Goal: Answer question/provide support: Share knowledge or assist other users

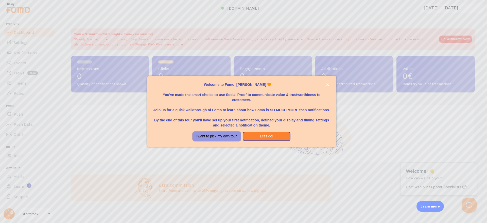
click at [217, 138] on button "I want to pick my own tour." at bounding box center [217, 136] width 48 height 9
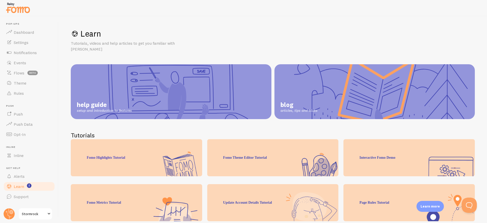
click at [32, 213] on span "Stormrock" at bounding box center [34, 214] width 24 height 6
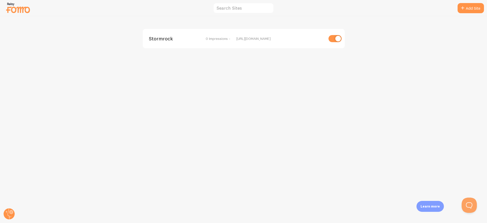
click at [334, 37] on input "checkbox" at bounding box center [335, 38] width 13 height 7
checkbox input "false"
click at [9, 214] on circle at bounding box center [9, 213] width 11 height 11
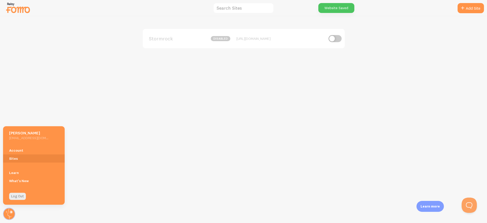
click at [23, 134] on h5 "[PERSON_NAME]" at bounding box center [28, 132] width 39 height 5
click at [10, 8] on img at bounding box center [17, 7] width 25 height 13
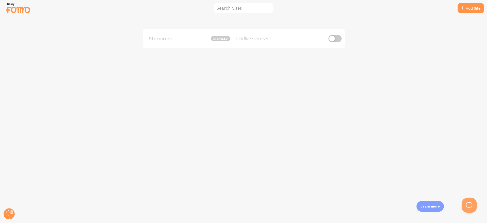
click at [11, 4] on img at bounding box center [17, 7] width 25 height 13
click at [11, 215] on circle at bounding box center [9, 213] width 11 height 11
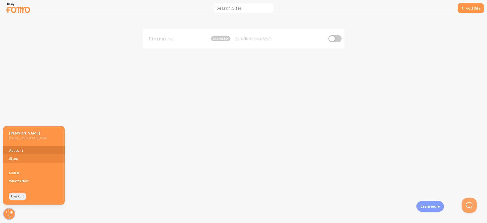
click at [13, 150] on link "Account" at bounding box center [34, 150] width 62 height 8
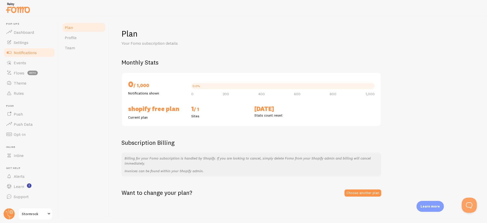
click at [23, 50] on link "Notifications" at bounding box center [29, 52] width 52 height 10
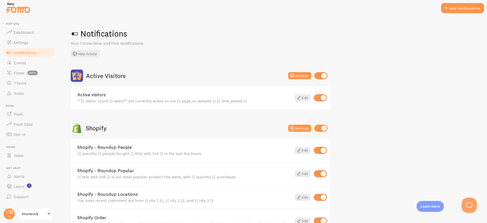
click at [322, 76] on input "checkbox" at bounding box center [320, 75] width 13 height 7
checkbox input "false"
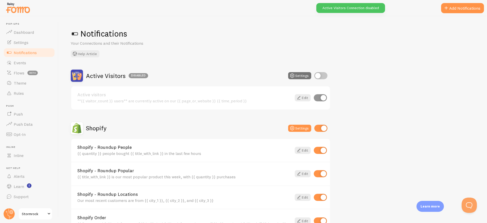
click at [323, 129] on input "checkbox" at bounding box center [320, 128] width 13 height 7
checkbox input "false"
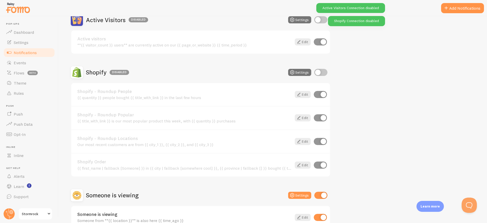
scroll to position [56, 0]
click at [321, 194] on input "checkbox" at bounding box center [320, 194] width 13 height 7
checkbox input "false"
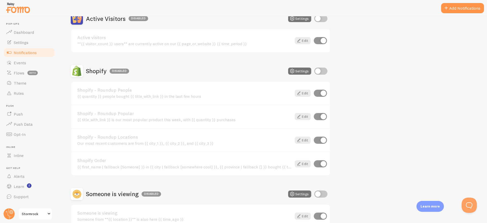
scroll to position [55, 0]
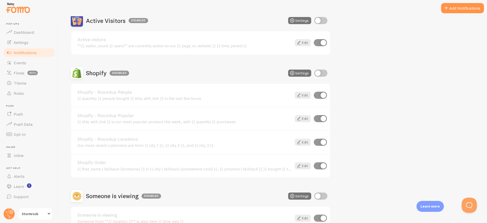
click at [324, 71] on input "checkbox" at bounding box center [320, 73] width 13 height 7
checkbox input "true"
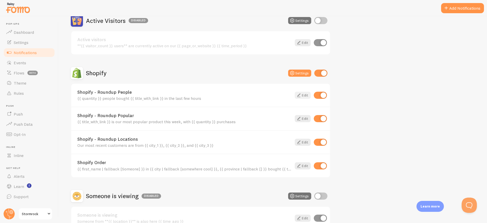
click at [307, 95] on link "Edit" at bounding box center [303, 95] width 16 height 7
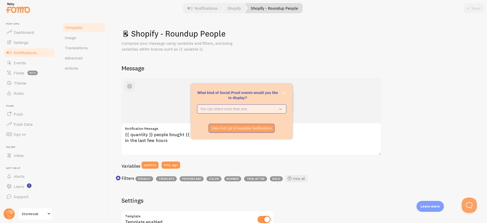
click at [243, 108] on p "You can select more than one" at bounding box center [238, 108] width 76 height 5
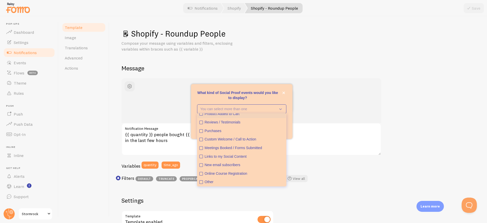
scroll to position [13, 0]
click at [218, 133] on button "Purchases" at bounding box center [242, 130] width 88 height 9
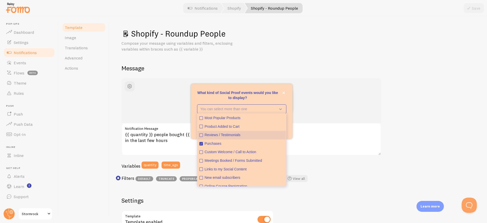
click at [218, 135] on div "Reviews / Testimonials" at bounding box center [244, 134] width 79 height 5
click at [215, 122] on button "Product Added to Cart" at bounding box center [242, 126] width 88 height 9
click at [215, 121] on button "Most Popular Products" at bounding box center [242, 118] width 88 height 9
click at [215, 125] on div "Product Added to Cart" at bounding box center [244, 126] width 79 height 5
click at [234, 95] on p "What kind of Social Proof events would you like to display?" at bounding box center [241, 95] width 89 height 10
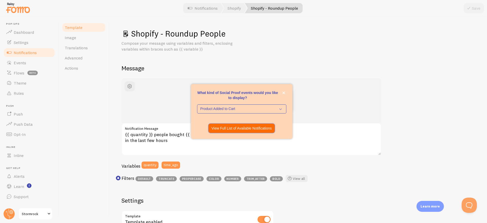
click at [235, 127] on p "View Full List of Available Notifications" at bounding box center [242, 128] width 60 height 5
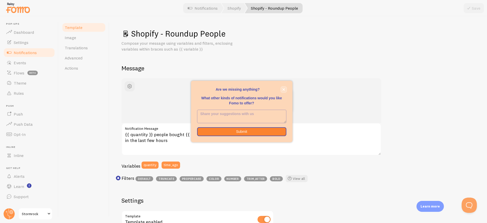
click at [282, 90] on icon "close," at bounding box center [283, 89] width 3 height 3
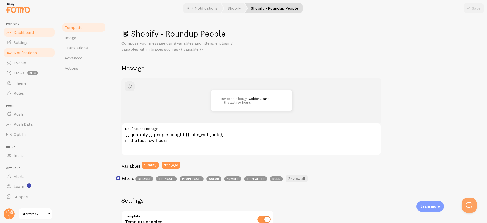
click at [23, 31] on span "Dashboard" at bounding box center [24, 32] width 20 height 5
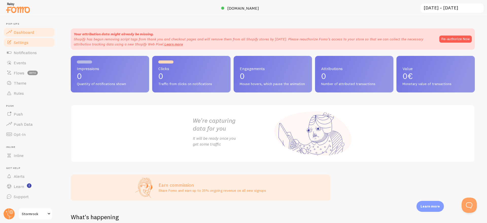
click at [22, 38] on link "Settings" at bounding box center [29, 42] width 52 height 10
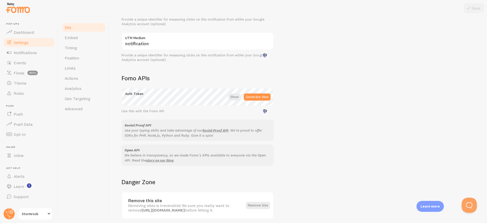
scroll to position [256, 0]
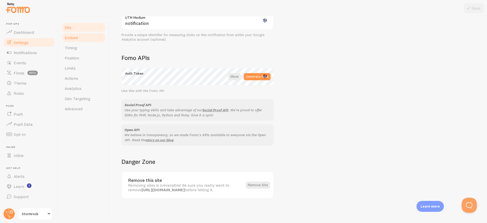
click at [85, 38] on link "Embed" at bounding box center [84, 37] width 44 height 10
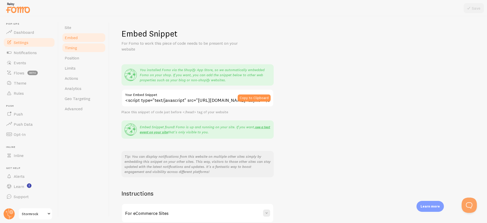
click at [85, 43] on link "Timing" at bounding box center [84, 48] width 44 height 10
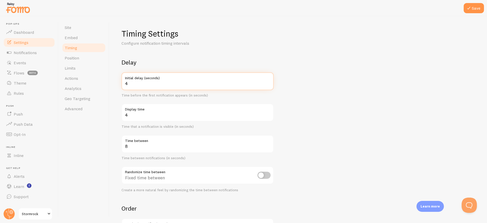
click at [269, 81] on input "4" at bounding box center [198, 81] width 152 height 18
click at [269, 81] on input "5" at bounding box center [198, 81] width 152 height 18
type input "6"
click at [269, 81] on input "6" at bounding box center [198, 81] width 152 height 18
click at [268, 115] on input "3" at bounding box center [198, 113] width 152 height 18
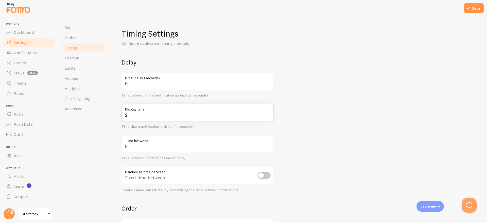
click at [268, 115] on input "2" at bounding box center [198, 113] width 152 height 18
click at [268, 115] on input "1" at bounding box center [198, 113] width 152 height 18
click at [268, 114] on input "2" at bounding box center [198, 113] width 152 height 18
click at [268, 114] on input "3" at bounding box center [198, 113] width 152 height 18
click at [268, 114] on input "4" at bounding box center [198, 113] width 152 height 18
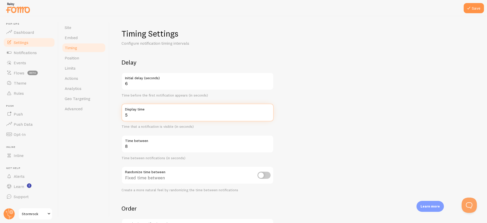
click at [268, 114] on input "5" at bounding box center [198, 113] width 152 height 18
type input "4"
click at [268, 116] on input "4" at bounding box center [198, 113] width 152 height 18
click at [269, 145] on input "9" at bounding box center [198, 144] width 152 height 18
click at [269, 145] on input "10" at bounding box center [198, 144] width 152 height 18
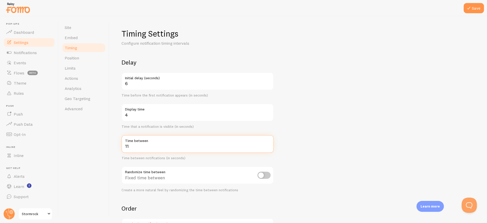
click at [269, 145] on input "11" at bounding box center [198, 144] width 152 height 18
click at [269, 145] on input "12" at bounding box center [198, 144] width 152 height 18
click at [269, 145] on input "13" at bounding box center [198, 144] width 152 height 18
click at [269, 145] on input "14" at bounding box center [198, 144] width 152 height 18
type input "15"
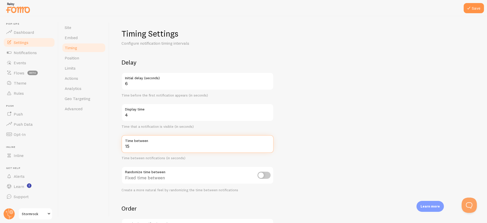
click at [269, 145] on input "15" at bounding box center [198, 144] width 152 height 18
click at [298, 142] on form "Delay 6 Initial delay (seconds) Time before the first notification appears (in …" at bounding box center [299, 167] width 354 height 218
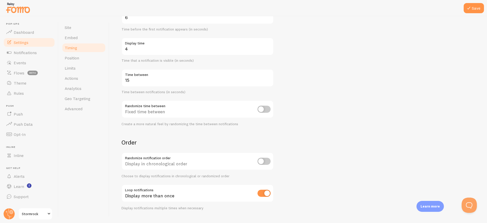
scroll to position [78, 0]
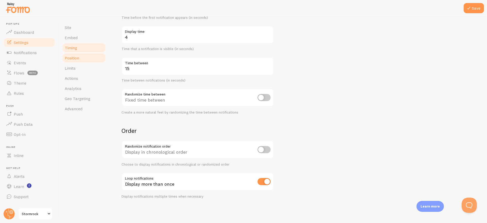
click at [71, 58] on span "Position" at bounding box center [72, 57] width 14 height 5
click at [476, 9] on button "Save" at bounding box center [474, 8] width 20 height 10
click at [73, 59] on span "Position" at bounding box center [72, 57] width 14 height 5
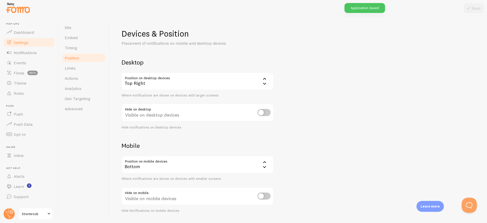
click at [261, 80] on div "Top Right" at bounding box center [198, 81] width 152 height 18
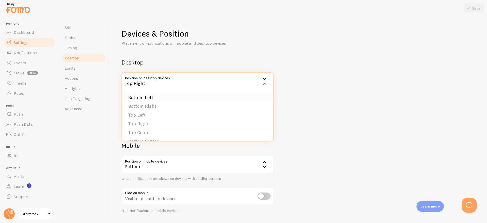
click at [146, 96] on li "Bottom Left" at bounding box center [197, 97] width 151 height 9
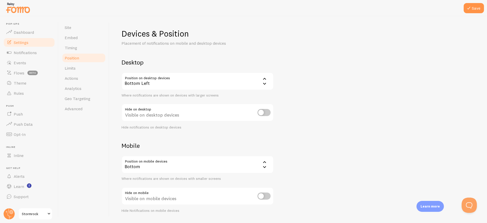
click at [241, 165] on div "Bottom" at bounding box center [198, 165] width 152 height 18
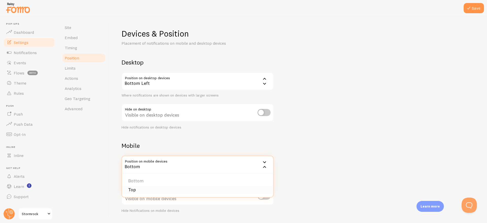
click at [182, 190] on li "Top" at bounding box center [197, 189] width 151 height 9
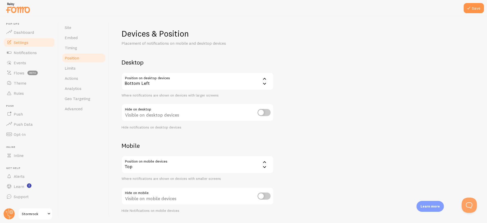
click at [261, 112] on input "checkbox" at bounding box center [264, 112] width 13 height 7
checkbox input "true"
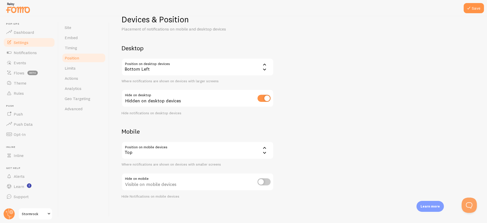
click at [266, 180] on input "checkbox" at bounding box center [264, 181] width 13 height 7
click at [265, 181] on input "checkbox" at bounding box center [264, 181] width 13 height 7
checkbox input "false"
click at [262, 100] on input "checkbox" at bounding box center [264, 98] width 13 height 7
checkbox input "false"
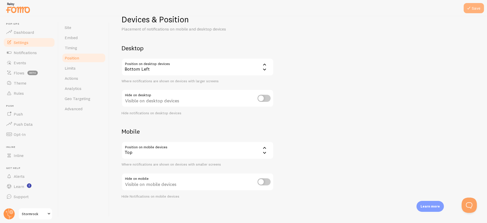
click at [471, 8] on icon at bounding box center [469, 8] width 6 height 6
click at [75, 67] on span "Limits" at bounding box center [70, 67] width 11 height 5
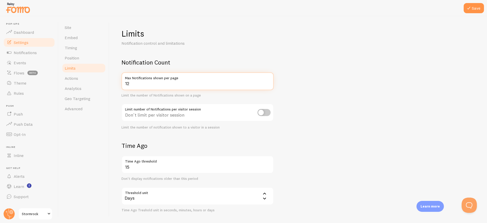
click at [269, 84] on input "12" at bounding box center [198, 81] width 152 height 18
click at [269, 84] on input "11" at bounding box center [198, 81] width 152 height 18
click at [269, 84] on input "10" at bounding box center [198, 81] width 152 height 18
click at [269, 84] on input "9" at bounding box center [198, 81] width 152 height 18
click at [269, 84] on input "8" at bounding box center [198, 81] width 152 height 18
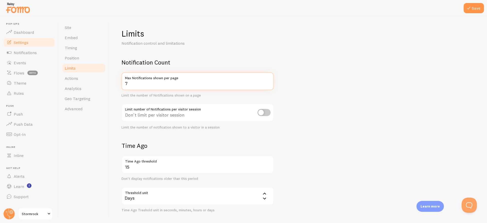
click at [269, 84] on input "7" at bounding box center [198, 81] width 152 height 18
click at [269, 84] on input "6" at bounding box center [198, 81] width 152 height 18
type input "5"
click at [269, 84] on input "5" at bounding box center [198, 81] width 152 height 18
click at [116, 137] on div "Limits Notification control and limitations Notification Count 5 Max Notificati…" at bounding box center [298, 119] width 378 height 207
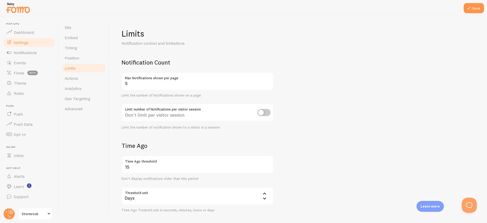
click at [166, 112] on div "Don't limit per visitor session" at bounding box center [198, 113] width 152 height 19
click at [263, 113] on input "checkbox" at bounding box center [264, 112] width 13 height 7
checkbox input "true"
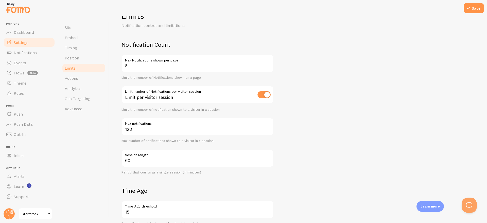
scroll to position [19, 0]
click at [269, 129] on input "30" at bounding box center [198, 126] width 152 height 18
click at [269, 129] on input "2" at bounding box center [198, 126] width 152 height 18
click at [268, 126] on input "3" at bounding box center [198, 126] width 152 height 18
click at [268, 126] on input "4" at bounding box center [198, 126] width 152 height 18
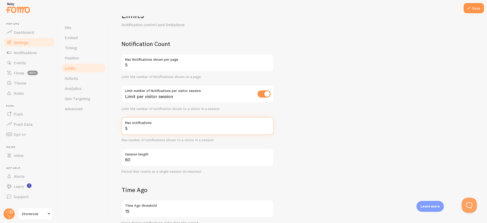
click at [268, 126] on input "5" at bounding box center [198, 126] width 152 height 18
click at [268, 126] on input "6" at bounding box center [198, 126] width 152 height 18
click at [268, 126] on input "7" at bounding box center [198, 126] width 152 height 18
click at [268, 126] on input "8" at bounding box center [198, 126] width 152 height 18
click at [268, 126] on input "9" at bounding box center [198, 126] width 152 height 18
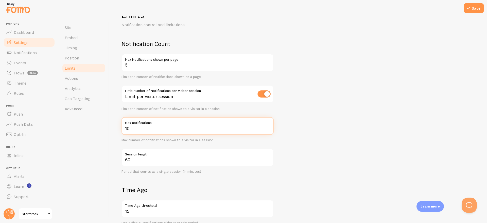
type input "10"
click at [268, 126] on input "10" at bounding box center [198, 126] width 152 height 18
click at [286, 145] on form "Notification Count 5 Max Notifications shown per page Limit the number of Notif…" at bounding box center [299, 189] width 354 height 299
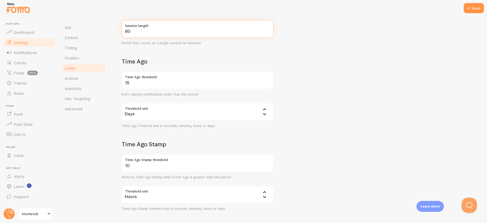
scroll to position [147, 0]
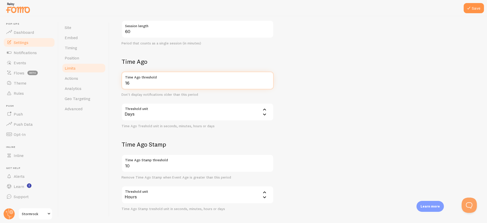
click at [269, 82] on input "16" at bounding box center [198, 81] width 152 height 18
click at [269, 84] on input "15" at bounding box center [198, 81] width 152 height 18
click at [269, 84] on input "7" at bounding box center [198, 81] width 152 height 18
click at [269, 84] on input "6" at bounding box center [198, 81] width 152 height 18
click at [269, 84] on input "5" at bounding box center [198, 81] width 152 height 18
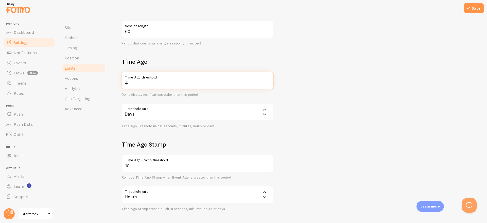
click at [269, 84] on input "4" at bounding box center [198, 81] width 152 height 18
type input "3"
click at [269, 84] on input "3" at bounding box center [198, 81] width 152 height 18
click at [290, 118] on form "Notification Count 5 Max Notifications shown per page Limit the number of Notif…" at bounding box center [299, 61] width 354 height 299
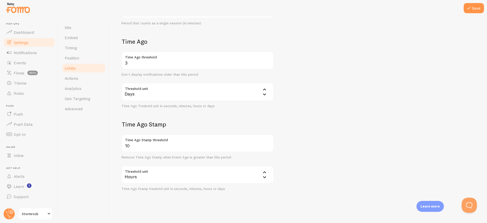
scroll to position [169, 0]
click at [475, 9] on button "Save" at bounding box center [474, 8] width 20 height 10
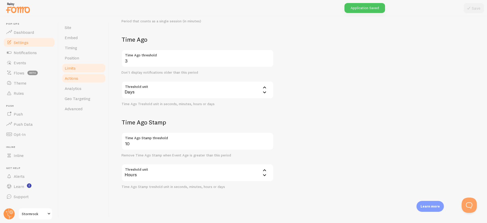
click at [75, 79] on span "Actions" at bounding box center [71, 78] width 13 height 5
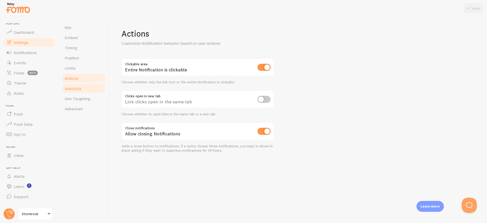
click at [88, 91] on link "Analytics" at bounding box center [84, 88] width 44 height 10
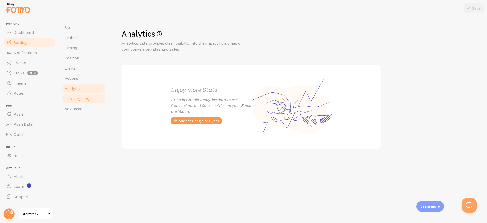
click at [81, 95] on link "Geo Targeting" at bounding box center [84, 98] width 44 height 10
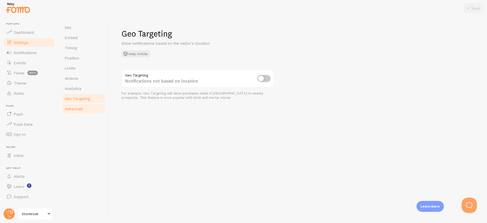
click at [74, 109] on span "Advanced" at bounding box center [74, 108] width 18 height 5
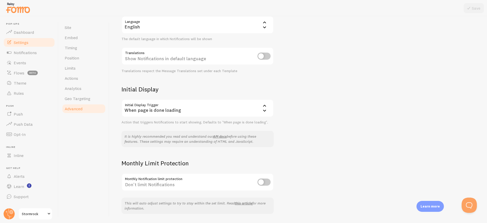
scroll to position [72, 0]
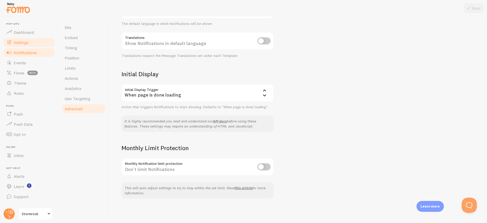
click at [25, 56] on link "Notifications" at bounding box center [29, 52] width 52 height 10
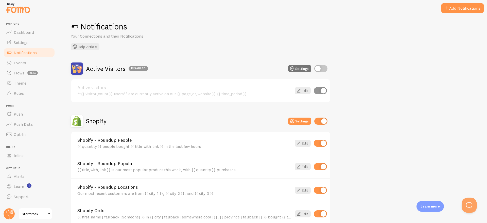
scroll to position [7, 0]
click at [303, 65] on button "Settings" at bounding box center [299, 68] width 23 height 7
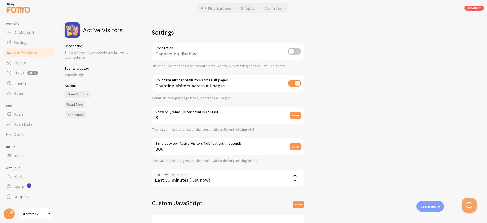
click at [37, 215] on span "Stormrock" at bounding box center [34, 214] width 24 height 6
click at [30, 52] on span "Notifications" at bounding box center [25, 52] width 23 height 5
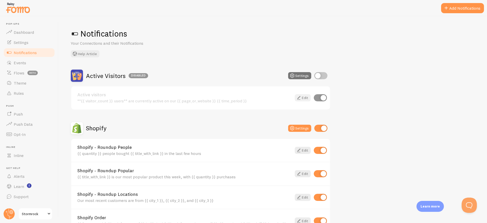
click at [300, 97] on icon at bounding box center [299, 98] width 6 height 6
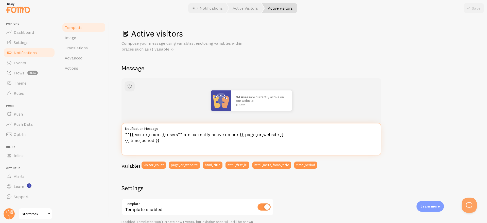
click at [172, 136] on textarea "**{{ visitor_count }} users** are currently active on our {{ page_or_website }}…" at bounding box center [252, 139] width 260 height 32
drag, startPoint x: 196, startPoint y: 135, endPoint x: 249, endPoint y: 135, distance: 53.0
click at [249, 135] on textarea "**{{ visitor_count }} utilisateurs ** are currently active on our {{ page_or_we…" at bounding box center [252, 139] width 260 height 32
type textarea "**{{ visitor_count }} utilisateurs ** sont sur cette page {{ page_or_website }}…"
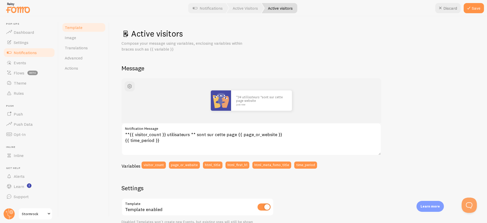
click at [94, 121] on div "Template Image Translations Advanced Actions" at bounding box center [84, 119] width 51 height 207
click at [75, 38] on span "Image" at bounding box center [70, 37] width 11 height 5
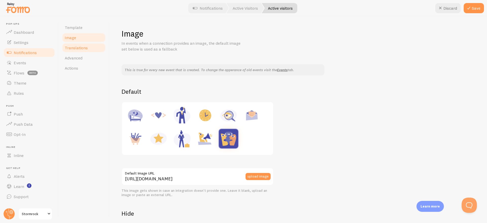
click at [74, 44] on link "Translations" at bounding box center [84, 48] width 44 height 10
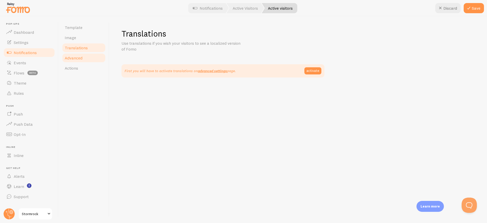
click at [75, 56] on span "Advanced" at bounding box center [74, 57] width 18 height 5
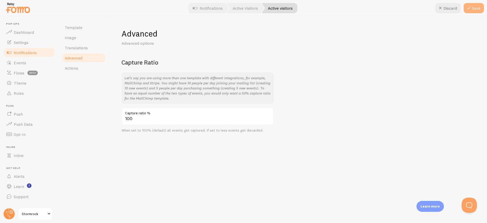
click at [470, 7] on icon at bounding box center [469, 8] width 6 height 6
click at [29, 52] on span "Notifications" at bounding box center [25, 52] width 23 height 5
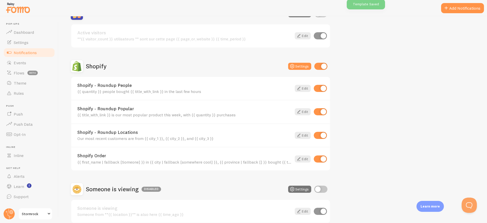
scroll to position [64, 0]
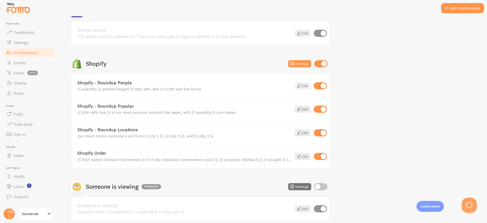
click at [301, 86] on icon at bounding box center [299, 86] width 6 height 6
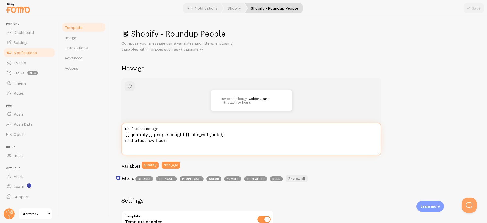
drag, startPoint x: 154, startPoint y: 135, endPoint x: 183, endPoint y: 137, distance: 29.0
click at [183, 137] on textarea "{{ quantity }} people bought {{ title_with_link }} in the last few hours" at bounding box center [252, 139] width 260 height 32
drag, startPoint x: 183, startPoint y: 136, endPoint x: 153, endPoint y: 136, distance: 29.4
click at [153, 136] on textarea "{{ quantity }} people bought {{ title_with_link }} in the last few hours" at bounding box center [252, 139] width 260 height 32
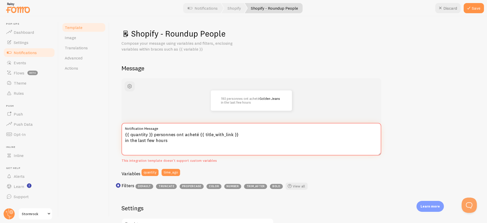
drag, startPoint x: 125, startPoint y: 140, endPoint x: 170, endPoint y: 142, distance: 44.7
click at [170, 142] on textarea "{{ quantity }} personnes ont acheté {{ title_with_link }} in the last few hours" at bounding box center [252, 139] width 260 height 32
drag, startPoint x: 154, startPoint y: 140, endPoint x: 127, endPoint y: 140, distance: 27.4
click at [127, 140] on textarea "{{ quantity }} personnes ont acheté {{ title_with_link }} dans l'heure" at bounding box center [252, 139] width 260 height 32
click at [254, 135] on textarea "{{ quantity }} personnes ont acheté {{ title_with_link }} il y a moins d'une he…" at bounding box center [252, 139] width 260 height 32
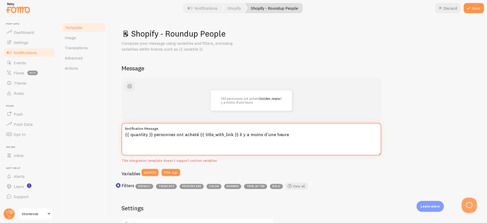
drag, startPoint x: 237, startPoint y: 135, endPoint x: 294, endPoint y: 135, distance: 57.1
click at [294, 135] on textarea "{{ quantity }} personnes ont acheté {{ title_with_link }} il y a moins d'une he…" at bounding box center [252, 139] width 260 height 32
click at [264, 140] on textarea "{{ quantity }} personnes ont acheté {{ title_with_link }} dans les 2 heures" at bounding box center [252, 139] width 260 height 32
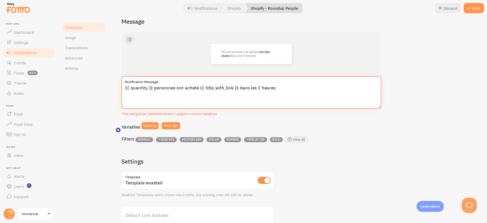
scroll to position [60, 0]
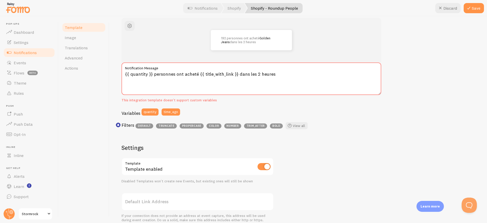
click at [341, 114] on div "Variables quantity time_ago" at bounding box center [252, 113] width 260 height 11
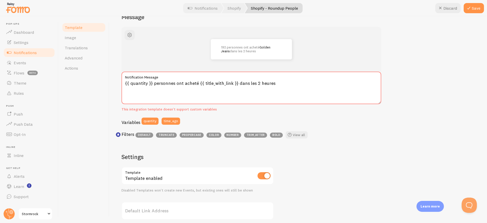
scroll to position [51, 0]
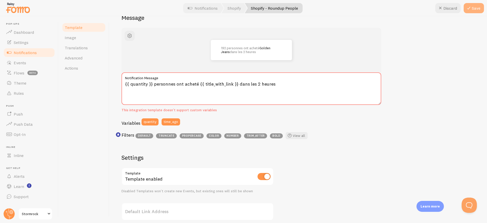
click at [473, 7] on button "Save" at bounding box center [474, 8] width 20 height 10
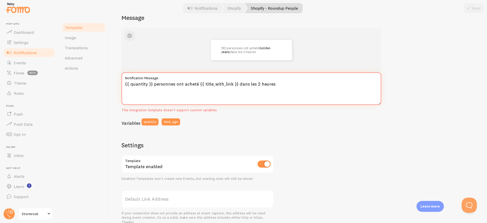
click at [256, 82] on textarea "{{ quantity }} personnes ont acheté {{ title_with_link }} dans les 2 heures" at bounding box center [252, 88] width 260 height 32
drag, startPoint x: 237, startPoint y: 85, endPoint x: 273, endPoint y: 80, distance: 36.6
click at [273, 80] on div "{{ quantity }} personnes ont acheté {{ title_with_link }} dans les 2 heures Not…" at bounding box center [252, 92] width 260 height 40
click at [271, 83] on textarea "{{ quantity }} personnes ont acheté {{ title_with_link }} dans les 2 heures" at bounding box center [252, 88] width 260 height 32
drag, startPoint x: 274, startPoint y: 83, endPoint x: 237, endPoint y: 83, distance: 37.3
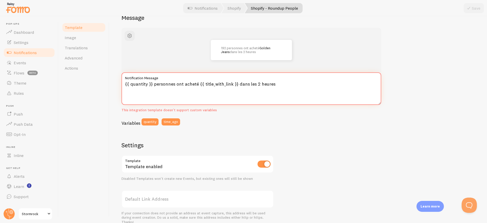
click at [237, 83] on textarea "{{ quantity }} personnes ont acheté {{ title_with_link }} dans les 2 heures" at bounding box center [252, 88] width 260 height 32
type textarea "{{ quantity }} personnes ont acheté {{ title_with_link }} aujourd'hui"
click at [473, 9] on button "Save" at bounding box center [474, 8] width 20 height 10
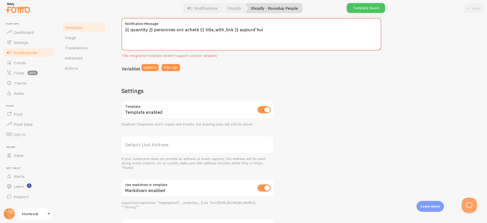
scroll to position [0, 0]
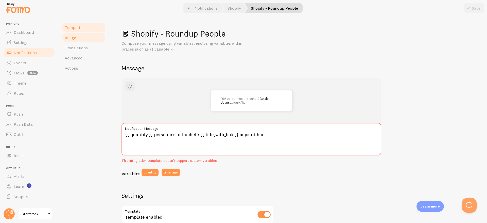
click at [79, 39] on link "Image" at bounding box center [84, 37] width 44 height 10
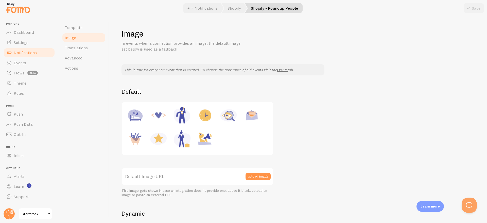
click at [158, 138] on img at bounding box center [158, 138] width 19 height 19
type input "https://fomo.com/images/widget/template_defaults/rating.jpg"
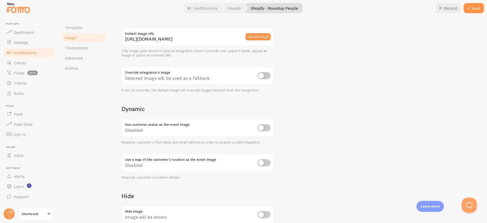
scroll to position [136, 0]
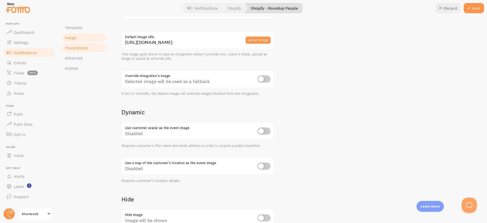
click at [85, 48] on span "Translations" at bounding box center [76, 47] width 23 height 5
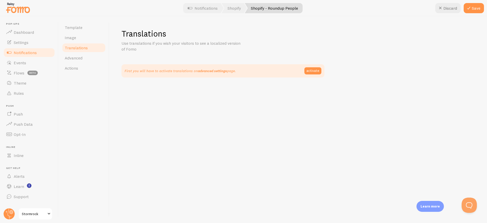
click at [211, 72] on link "advanced settings" at bounding box center [212, 71] width 29 height 5
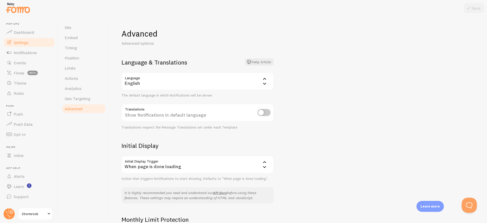
click at [155, 79] on div "English" at bounding box center [198, 81] width 152 height 18
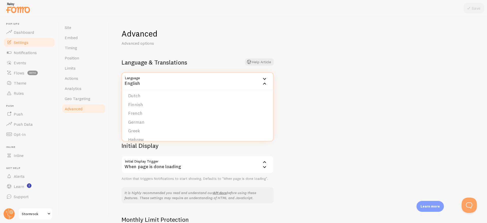
scroll to position [69, 0]
click at [141, 110] on li "French" at bounding box center [197, 107] width 151 height 9
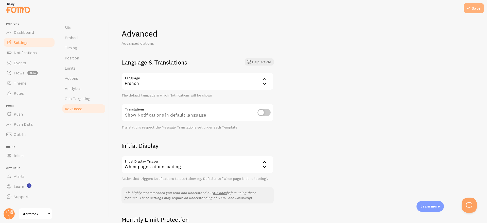
click at [471, 8] on icon at bounding box center [469, 8] width 6 height 6
click at [27, 43] on span "Settings" at bounding box center [21, 42] width 15 height 5
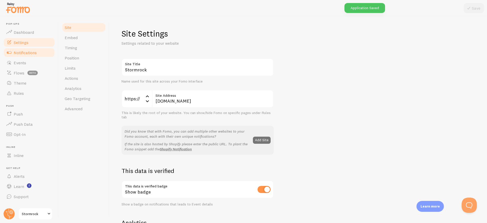
click at [25, 50] on span "Notifications" at bounding box center [25, 52] width 23 height 5
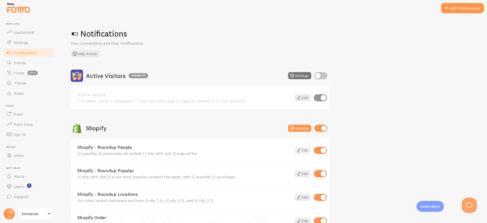
click at [303, 149] on link "Edit" at bounding box center [303, 150] width 16 height 7
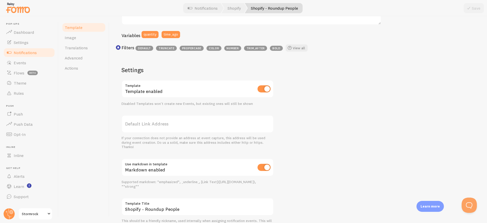
scroll to position [156, 0]
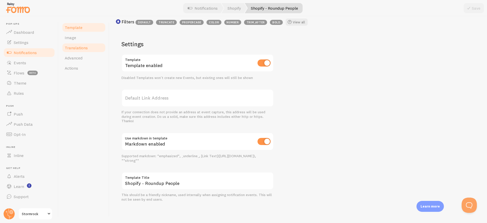
click at [74, 45] on span "Translations" at bounding box center [76, 47] width 23 height 5
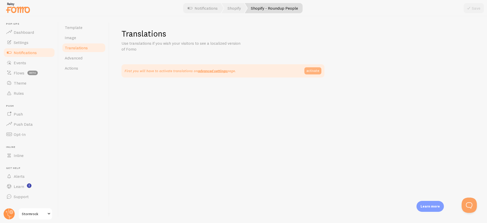
click at [311, 69] on link "activate" at bounding box center [313, 70] width 17 height 7
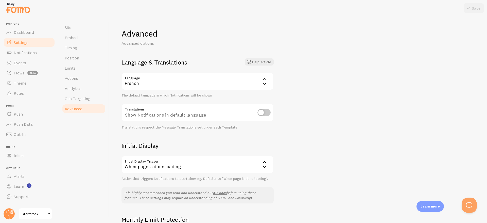
click at [264, 111] on input "checkbox" at bounding box center [264, 112] width 13 height 7
checkbox input "true"
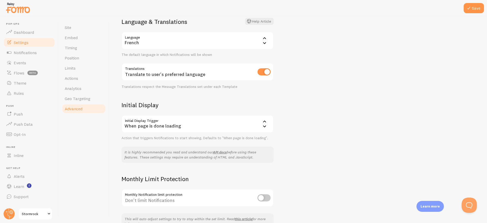
scroll to position [72, 0]
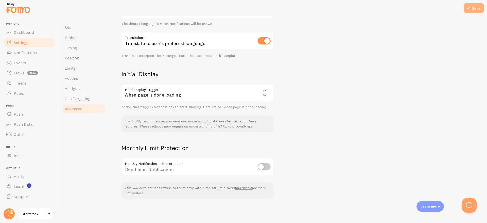
click at [477, 9] on button "Save" at bounding box center [474, 8] width 20 height 10
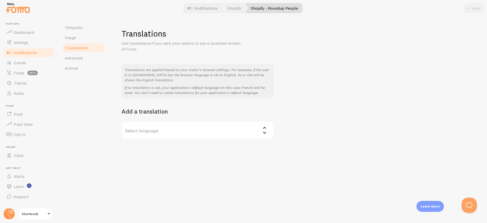
click at [162, 128] on label "Select language" at bounding box center [198, 130] width 152 height 18
click at [149, 82] on p "Translations are applied based on your visitor's browser settings. For example,…" at bounding box center [198, 74] width 146 height 15
click at [79, 38] on link "Image" at bounding box center [84, 37] width 44 height 10
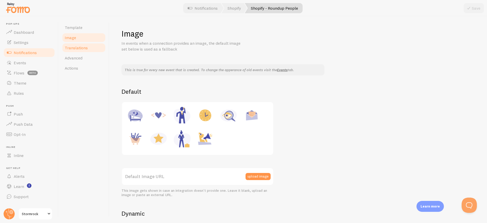
click at [78, 44] on link "Translations" at bounding box center [84, 48] width 44 height 10
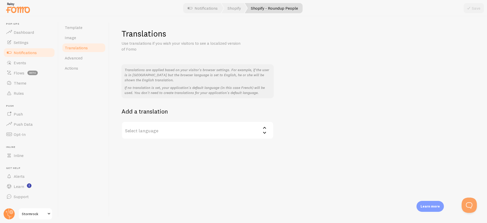
click at [179, 132] on label "Select language" at bounding box center [198, 130] width 152 height 18
click at [157, 79] on p "Translations are applied based on your visitor's browser settings. For example,…" at bounding box center [198, 74] width 146 height 15
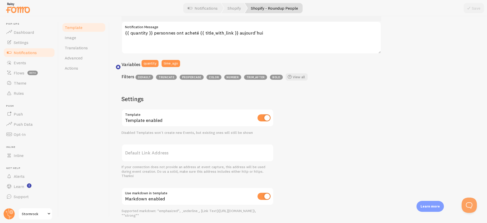
scroll to position [98, 0]
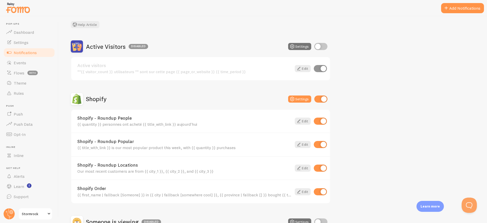
scroll to position [32, 0]
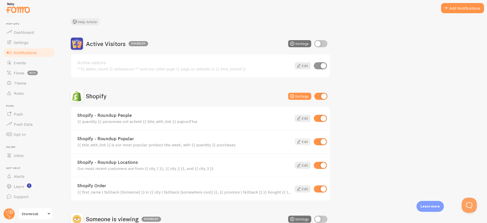
click at [301, 139] on icon at bounding box center [299, 142] width 6 height 6
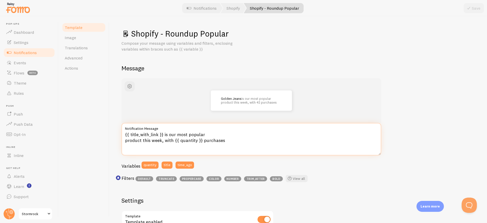
drag, startPoint x: 163, startPoint y: 134, endPoint x: 172, endPoint y: 140, distance: 10.1
click at [172, 140] on textarea "{{ title_with_link }} is our most popular product this week, with {{ quantity }…" at bounding box center [252, 139] width 260 height 32
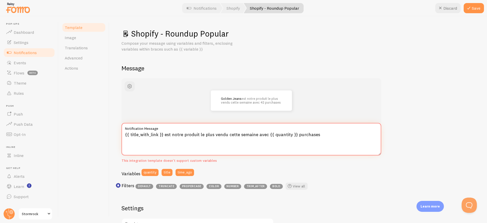
click at [302, 135] on textarea "{{ title_with_link }} est notre produit le plus vendu cette semaine avec {{ qua…" at bounding box center [252, 139] width 260 height 32
click at [246, 133] on textarea "{{ title_with_link }} est notre produit le plus vendu cette semaine avec {{ qua…" at bounding box center [252, 139] width 260 height 32
click at [231, 134] on textarea "{{ title_with_link }} est notre produit le plus vendu cette semaine avec {{ qua…" at bounding box center [252, 139] width 260 height 32
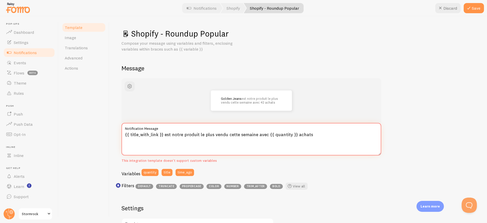
drag, startPoint x: 232, startPoint y: 134, endPoint x: 255, endPoint y: 134, distance: 23.4
click at [255, 134] on textarea "{{ title_with_link }} est notre produit le plus vendu cette semaine avec {{ qua…" at bounding box center [252, 139] width 260 height 32
click at [237, 135] on textarea "{{ title_with_link }} est notre produit le plus vendu ces derniers jours avec {…" at bounding box center [252, 139] width 260 height 32
type textarea "{{ title_with_link }} est notre produit le plus vendu ces 2 derniers jours avec…"
click at [477, 3] on div at bounding box center [243, 8] width 487 height 16
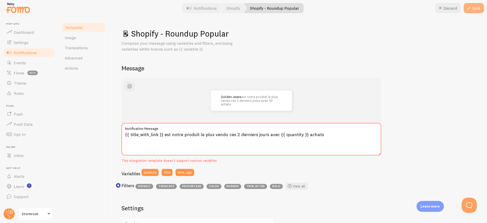
click at [476, 8] on button "Save" at bounding box center [474, 8] width 20 height 10
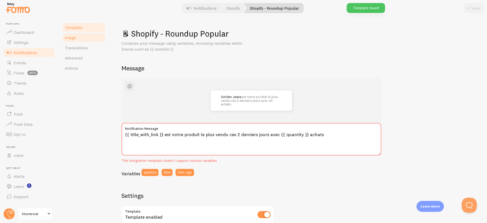
click at [78, 40] on link "Image" at bounding box center [84, 37] width 44 height 10
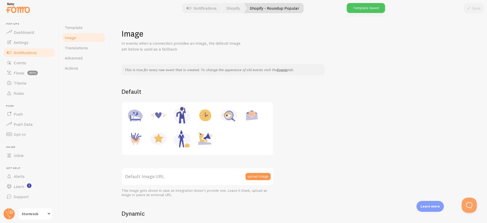
click at [159, 138] on img at bounding box center [158, 138] width 19 height 19
type input "https://fomo.com/images/widget/template_defaults/rating.jpg"
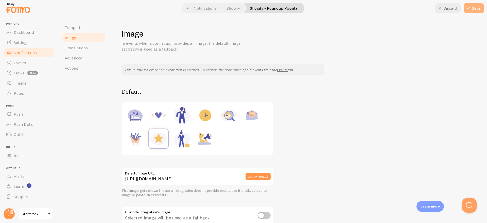
click at [471, 8] on icon at bounding box center [469, 8] width 6 height 6
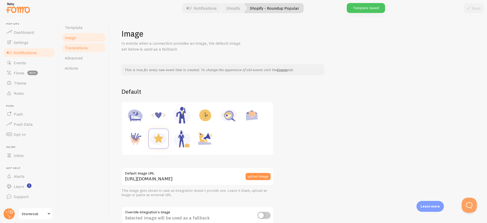
click at [76, 48] on span "Translations" at bounding box center [76, 47] width 23 height 5
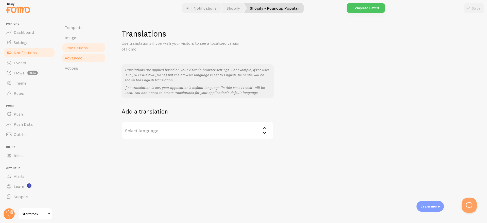
click at [74, 62] on link "Advanced" at bounding box center [84, 58] width 44 height 10
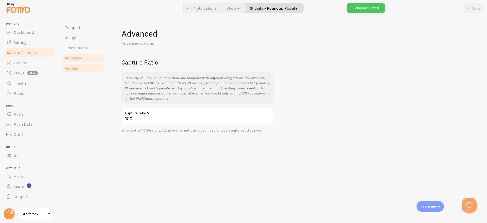
click at [71, 70] on span "Actions" at bounding box center [71, 67] width 13 height 5
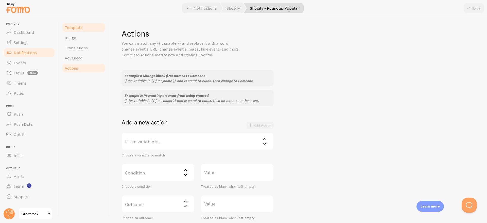
click at [76, 28] on span "Template" at bounding box center [74, 27] width 18 height 5
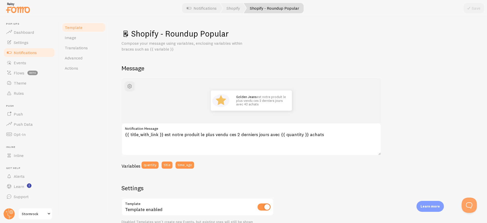
click at [40, 50] on link "Notifications" at bounding box center [29, 52] width 52 height 10
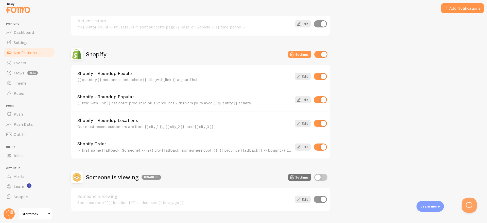
scroll to position [75, 0]
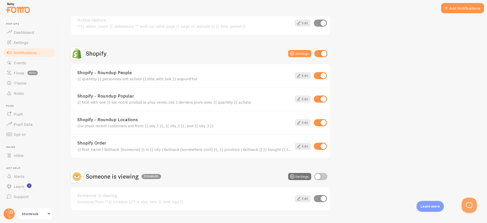
click at [319, 122] on input "checkbox" at bounding box center [320, 122] width 13 height 7
checkbox input "false"
click at [301, 146] on icon at bounding box center [299, 146] width 6 height 6
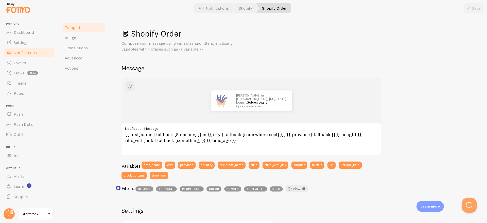
click at [28, 52] on span "Notifications" at bounding box center [25, 52] width 23 height 5
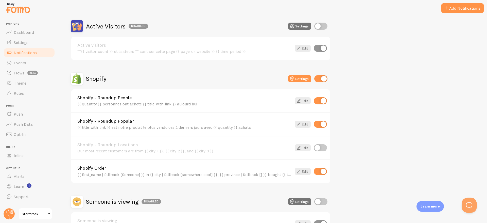
scroll to position [50, 0]
click at [321, 172] on input "checkbox" at bounding box center [320, 170] width 13 height 7
checkbox input "false"
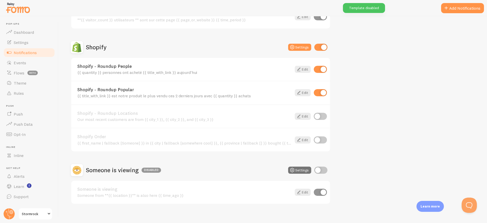
scroll to position [87, 0]
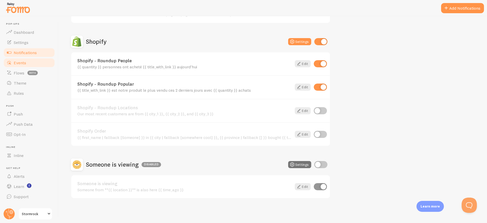
click at [33, 62] on link "Events" at bounding box center [29, 63] width 52 height 10
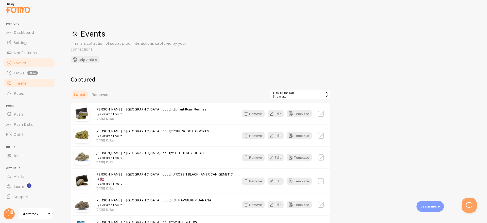
click at [19, 85] on span "Theme" at bounding box center [20, 82] width 13 height 5
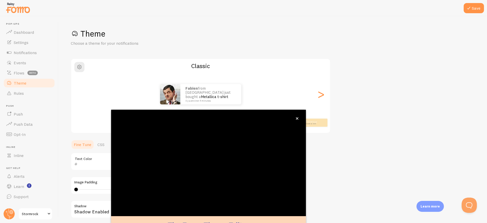
scroll to position [25, 0]
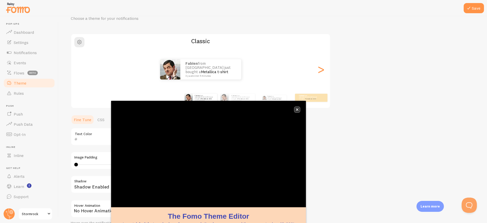
click at [298, 109] on icon "close," at bounding box center [297, 109] width 3 height 3
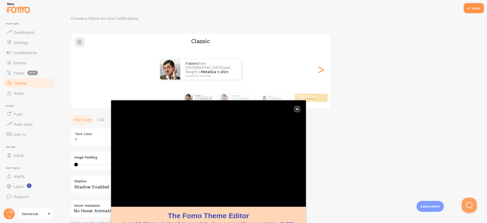
click at [298, 108] on icon "close," at bounding box center [297, 109] width 3 height 3
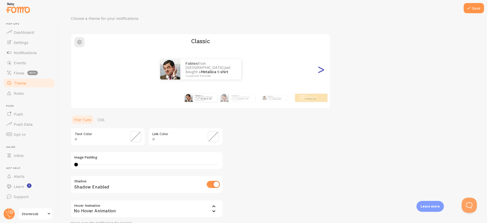
click at [321, 72] on div ">" at bounding box center [321, 69] width 6 height 37
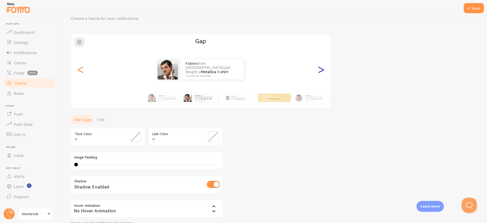
click at [321, 70] on div ">" at bounding box center [321, 69] width 6 height 37
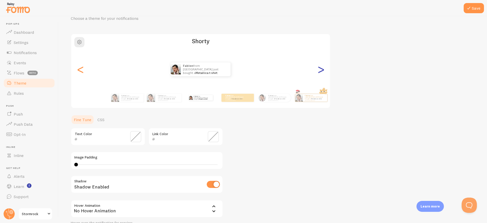
click at [321, 70] on div ">" at bounding box center [321, 69] width 6 height 37
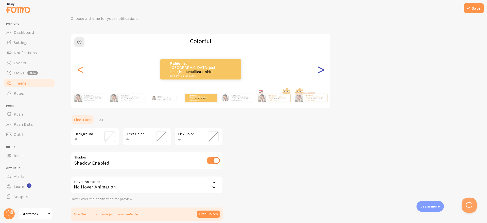
click at [321, 70] on div ">" at bounding box center [321, 69] width 6 height 37
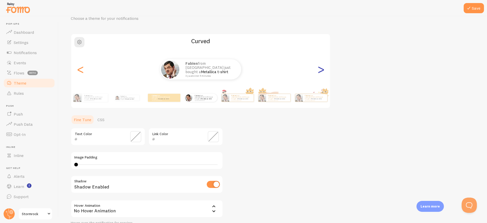
click at [321, 70] on div ">" at bounding box center [321, 69] width 6 height 37
type input "0"
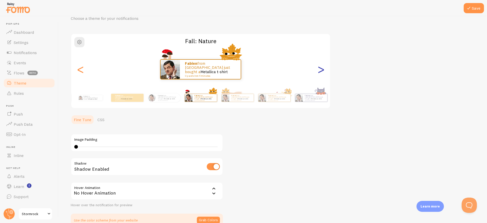
click at [321, 70] on div ">" at bounding box center [321, 69] width 6 height 37
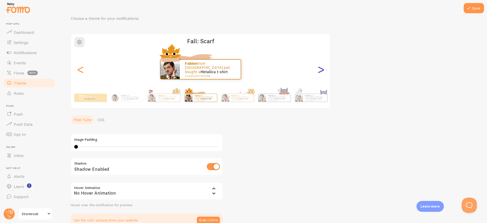
click at [321, 70] on div ">" at bounding box center [321, 69] width 6 height 37
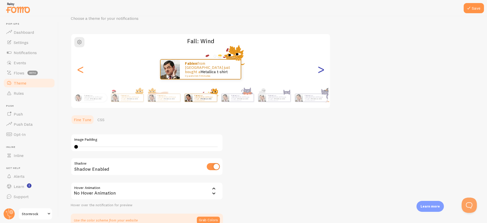
click at [321, 70] on div ">" at bounding box center [321, 69] width 6 height 37
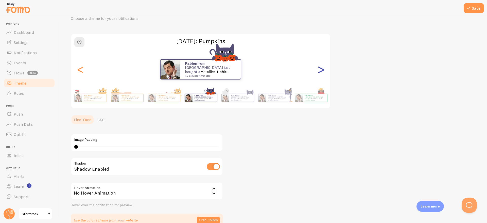
click at [321, 70] on div ">" at bounding box center [321, 69] width 6 height 37
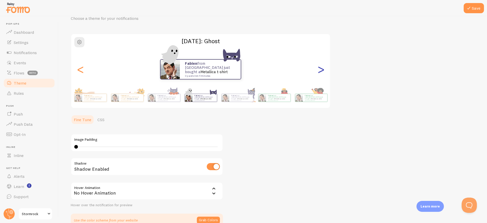
click at [321, 70] on div ">" at bounding box center [321, 69] width 6 height 37
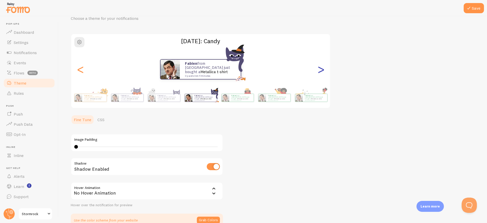
click at [321, 70] on div ">" at bounding box center [321, 69] width 6 height 37
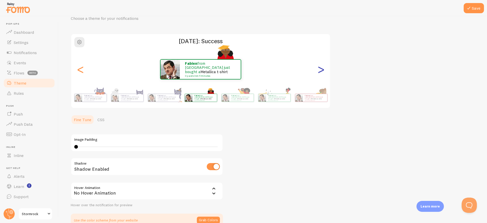
click at [321, 70] on div ">" at bounding box center [321, 69] width 6 height 37
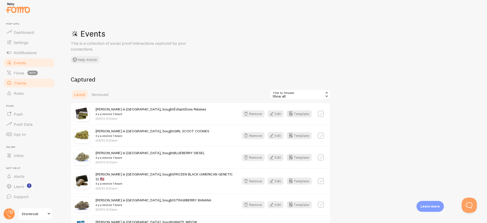
click at [31, 85] on link "Theme" at bounding box center [29, 83] width 52 height 10
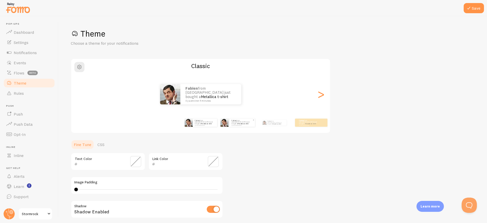
click at [232, 123] on p "Fabien from France just bought a Metallica t-shirt il y a environ 4 minutes" at bounding box center [242, 122] width 21 height 6
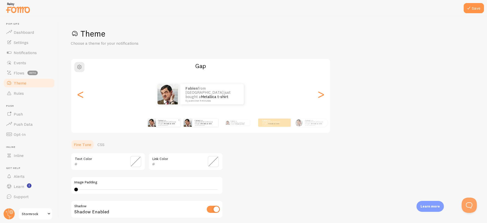
click at [165, 126] on div "Fabien from France just bought a Metallica t-shirt il y a environ 4 minutes" at bounding box center [168, 123] width 24 height 8
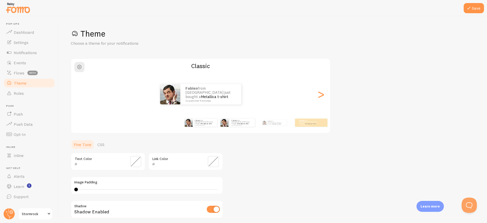
click at [224, 128] on div "Fabien from France just bought a Metallica t-shirt il y a environ 4 minutes" at bounding box center [237, 122] width 33 height 14
click at [268, 127] on div "Fabien from France just bought a Metallica t-shirt il y a environ 4 minutes" at bounding box center [274, 122] width 33 height 14
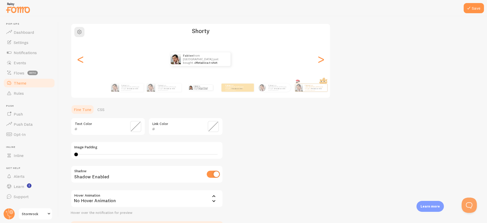
scroll to position [37, 0]
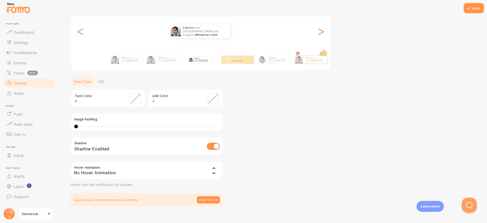
scroll to position [71, 0]
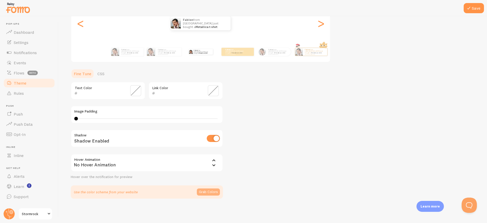
click at [211, 192] on button "Grab Colors" at bounding box center [208, 191] width 23 height 7
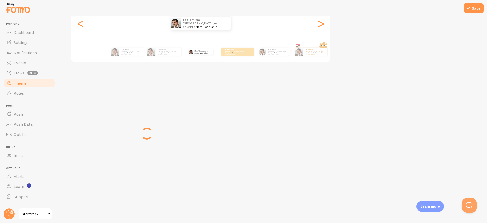
scroll to position [69, 0]
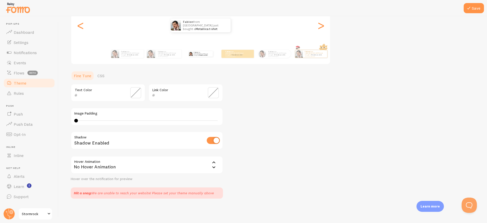
click at [154, 193] on div "Hit a snag: We are unable to reach your website! Please set your theme manually…" at bounding box center [144, 192] width 140 height 5
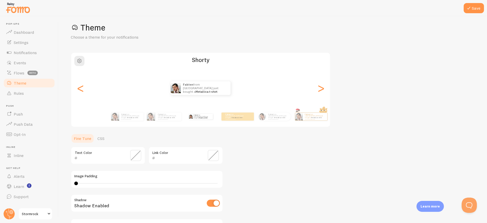
scroll to position [6, 0]
click at [77, 62] on span "button" at bounding box center [79, 61] width 6 height 6
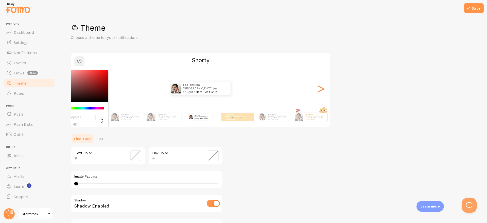
click at [79, 62] on span "button" at bounding box center [79, 61] width 6 height 6
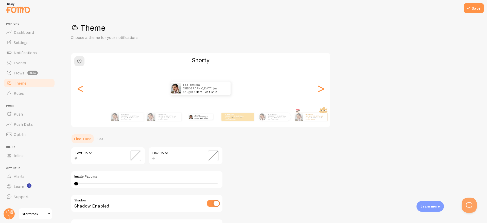
click at [135, 60] on h2 "Shorty" at bounding box center [200, 60] width 259 height 8
click at [21, 113] on span "Push" at bounding box center [18, 113] width 9 height 5
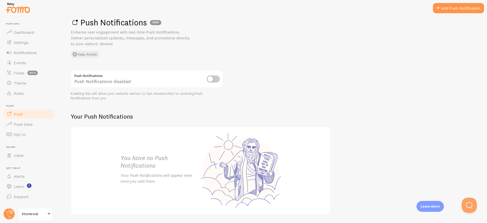
scroll to position [10, 0]
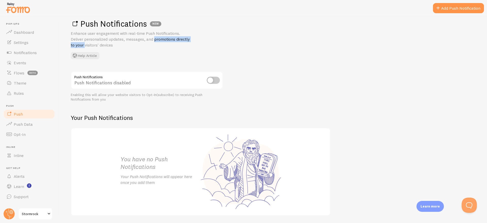
drag, startPoint x: 128, startPoint y: 37, endPoint x: 179, endPoint y: 40, distance: 51.1
click at [181, 41] on p "Enhance user engagement with real-time Push Notifications. Deliver personalized…" at bounding box center [132, 39] width 122 height 18
click at [114, 44] on p "Enhance user engagement with real-time Push Notifications. Deliver personalized…" at bounding box center [132, 39] width 122 height 18
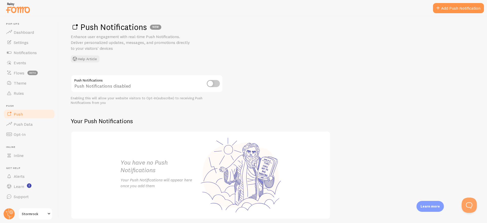
scroll to position [27, 0]
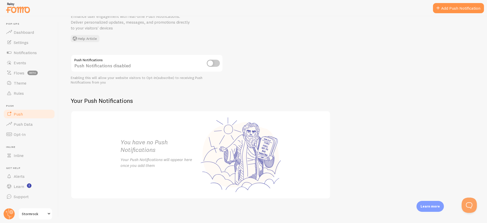
click at [158, 144] on h2 "You have no Push Notifications" at bounding box center [161, 146] width 80 height 16
click at [444, 9] on link "Add Push Notification" at bounding box center [458, 8] width 51 height 10
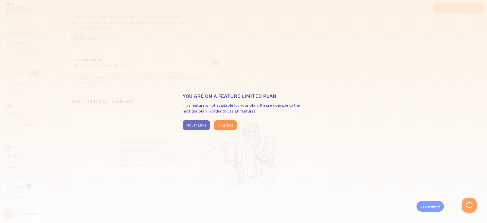
click at [198, 124] on button "No, thanks" at bounding box center [196, 125] width 27 height 10
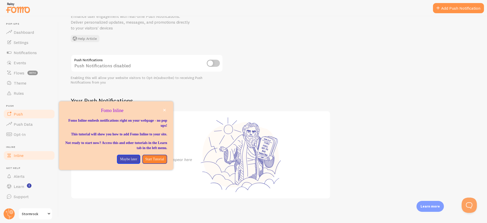
click at [20, 156] on span "Inline" at bounding box center [19, 155] width 10 height 5
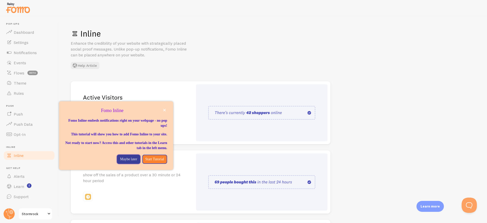
click at [129, 162] on p "Maybe later" at bounding box center [128, 159] width 17 height 5
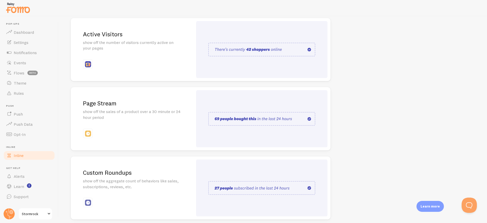
scroll to position [68, 0]
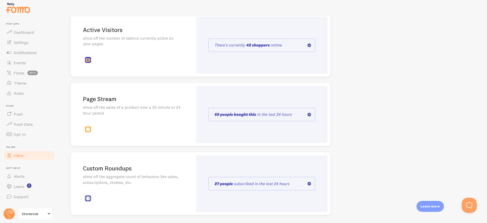
click at [257, 114] on img at bounding box center [261, 115] width 107 height 14
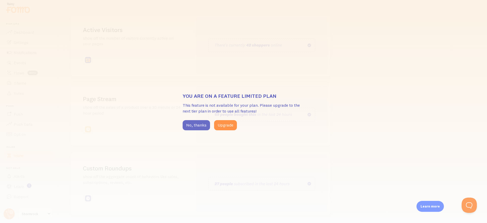
click at [193, 125] on button "No, thanks" at bounding box center [196, 125] width 27 height 10
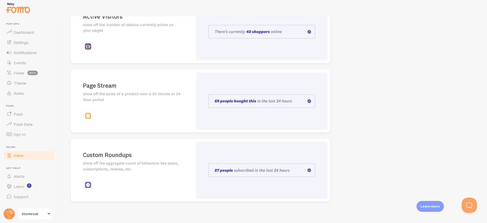
scroll to position [84, 0]
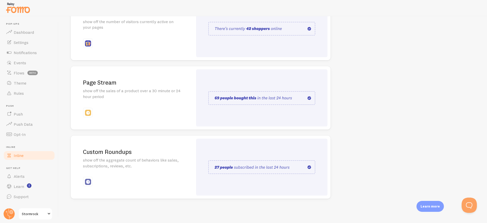
click at [89, 112] on img at bounding box center [88, 113] width 6 height 6
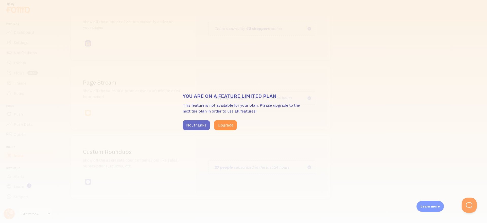
click at [200, 127] on button "No, thanks" at bounding box center [196, 125] width 27 height 10
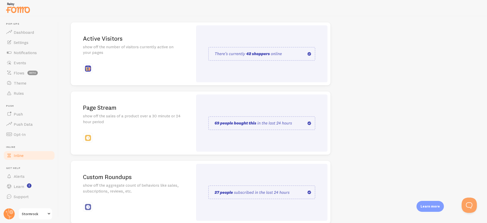
scroll to position [63, 0]
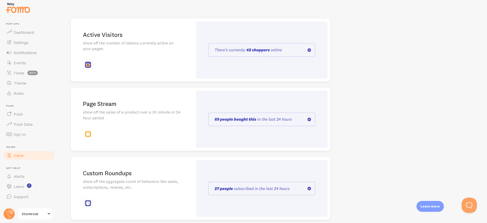
click at [222, 122] on img at bounding box center [261, 119] width 107 height 14
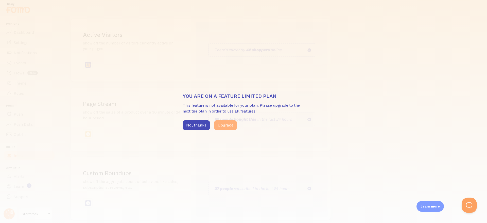
click at [222, 127] on button "Upgrade" at bounding box center [225, 125] width 23 height 10
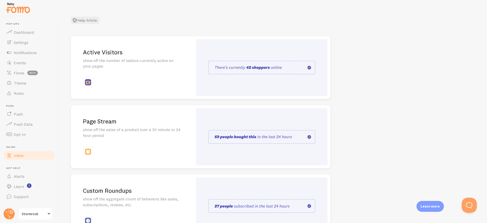
scroll to position [84, 0]
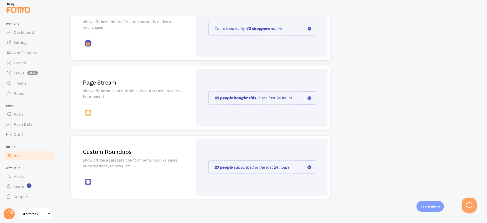
click at [23, 211] on span "Stormrock" at bounding box center [34, 214] width 24 height 6
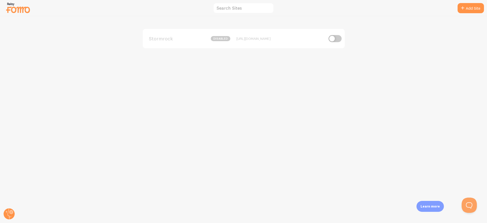
click at [334, 37] on input "checkbox" at bounding box center [335, 38] width 13 height 7
checkbox input "true"
click at [12, 211] on circle at bounding box center [9, 213] width 11 height 11
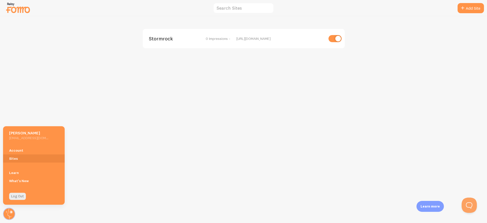
click at [25, 132] on h5 "[PERSON_NAME]" at bounding box center [28, 132] width 39 height 5
click at [16, 150] on link "Account" at bounding box center [34, 150] width 62 height 8
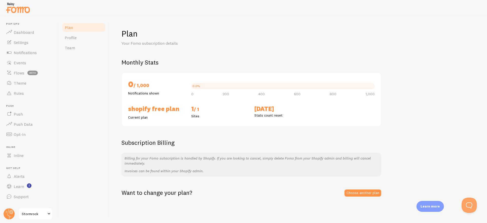
click at [105, 98] on div "Plan Profile Team" at bounding box center [84, 119] width 51 height 207
click at [25, 50] on span "Notifications" at bounding box center [25, 52] width 23 height 5
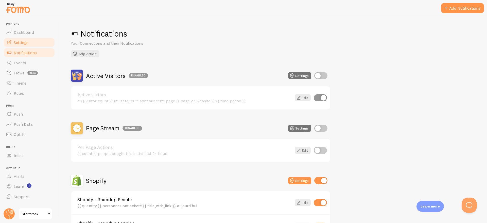
click at [23, 44] on span "Settings" at bounding box center [21, 42] width 15 height 5
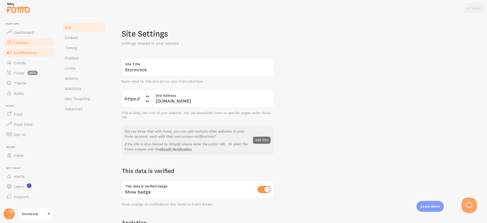
click at [26, 51] on span "Notifications" at bounding box center [25, 52] width 23 height 5
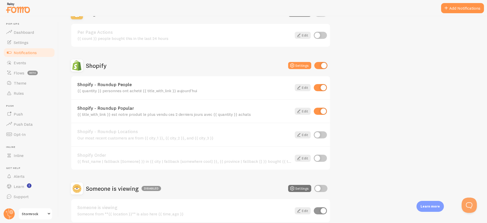
scroll to position [120, 0]
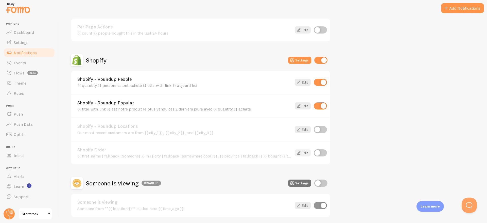
click at [302, 153] on link "Edit" at bounding box center [303, 152] width 16 height 7
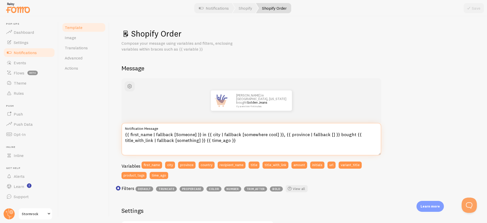
drag, startPoint x: 334, startPoint y: 135, endPoint x: 349, endPoint y: 136, distance: 15.3
click at [349, 136] on textarea "{{ first_name | fallback [Someone] }} in {{ city | fallback [somewhere cool] }}…" at bounding box center [252, 139] width 260 height 32
click at [202, 134] on textarea "{{ first_name | fallback [Someone] }} in {{ city | fallback [somewhere cool] }}…" at bounding box center [252, 139] width 260 height 32
drag, startPoint x: 203, startPoint y: 134, endPoint x: 200, endPoint y: 134, distance: 3.3
click at [200, 134] on textarea "{{ first_name | fallback [Someone] }} in {{ city | fallback [somewhere cool] }}…" at bounding box center [252, 139] width 260 height 32
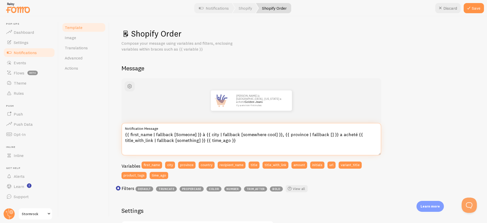
drag, startPoint x: 278, startPoint y: 136, endPoint x: 268, endPoint y: 139, distance: 11.0
click at [268, 139] on textarea "{{ first_name | fallback [Someone] }} à {{ city | fallback [somewhere cool] }},…" at bounding box center [252, 139] width 260 height 32
type textarea "{{ first_name | fallback [Someone] }} à {{ city | fallback [somewhere cool] }},…"
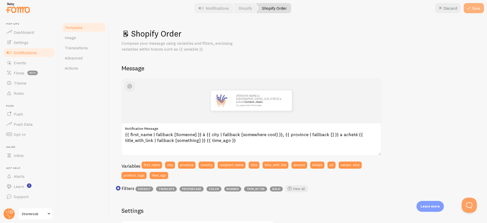
click at [470, 11] on button "Save" at bounding box center [474, 8] width 20 height 10
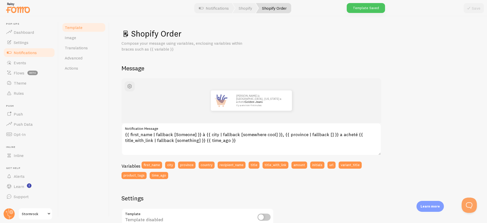
click at [40, 50] on link "Notifications" at bounding box center [29, 52] width 52 height 10
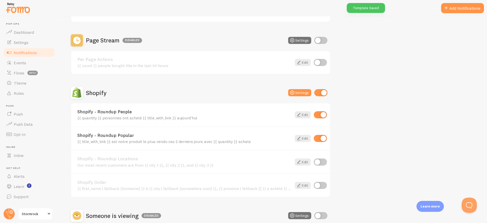
scroll to position [88, 0]
click at [319, 185] on input "checkbox" at bounding box center [320, 185] width 13 height 7
click at [321, 185] on input "checkbox" at bounding box center [320, 185] width 13 height 7
checkbox input "false"
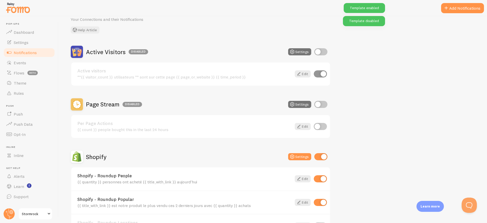
scroll to position [0, 0]
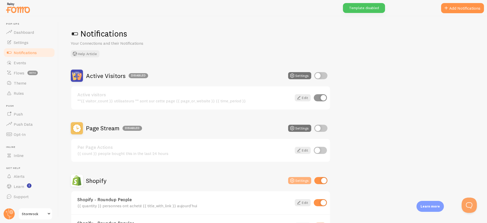
click at [299, 181] on button "Settings" at bounding box center [299, 180] width 23 height 7
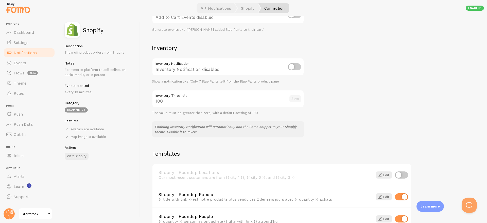
scroll to position [226, 0]
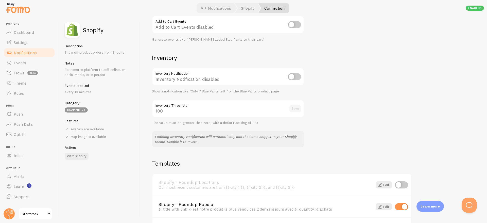
click at [296, 77] on input "checkbox" at bounding box center [294, 76] width 13 height 7
checkbox input "true"
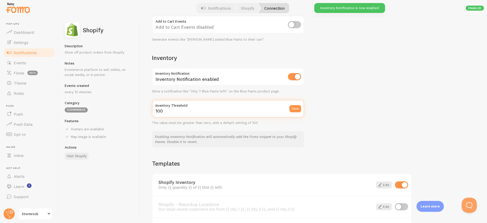
drag, startPoint x: 178, startPoint y: 112, endPoint x: 151, endPoint y: 110, distance: 26.9
click at [151, 110] on div "Settings Connection Connection enabled Disabled Connections won't create new Ev…" at bounding box center [313, 119] width 347 height 207
type input "10"
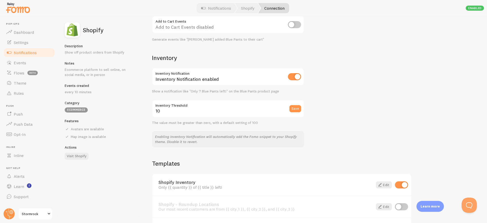
click at [347, 109] on div "Settings Connection Connection enabled Disabled Connections won't create new Ev…" at bounding box center [313, 119] width 347 height 207
click at [299, 108] on button "Save" at bounding box center [296, 108] width 12 height 7
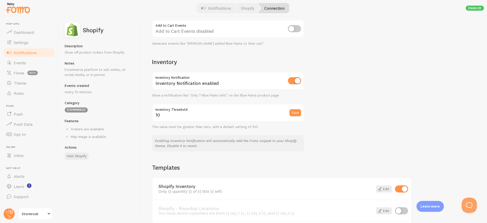
scroll to position [311, 0]
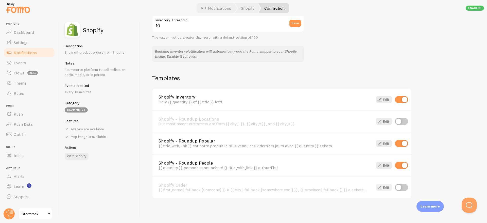
click at [383, 187] on span at bounding box center [380, 187] width 6 height 6
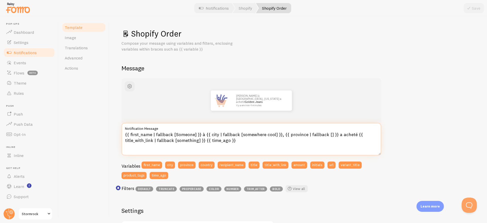
drag, startPoint x: 200, startPoint y: 133, endPoint x: 332, endPoint y: 134, distance: 132.5
click at [332, 134] on textarea "{{ first_name | fallback [Someone] }} à {{ city | fallback [somewhere cool] }},…" at bounding box center [252, 139] width 260 height 32
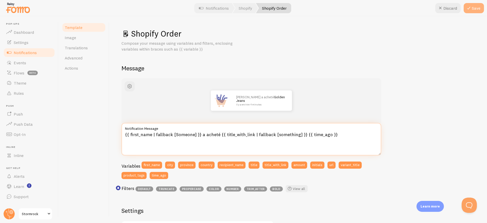
type textarea "{{ first_name | fallback [Someone] }} a acheté {{ title_with_link | fallback [s…"
click at [473, 9] on button "Save" at bounding box center [474, 8] width 20 height 10
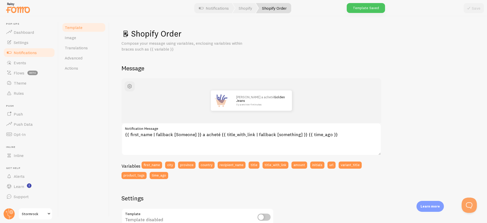
click at [32, 218] on link "Stormrock" at bounding box center [35, 214] width 34 height 12
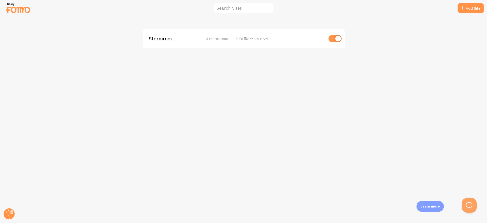
click at [336, 39] on input "checkbox" at bounding box center [335, 38] width 13 height 7
checkbox input "false"
click at [464, 206] on button "Open Beacon popover" at bounding box center [468, 203] width 15 height 15
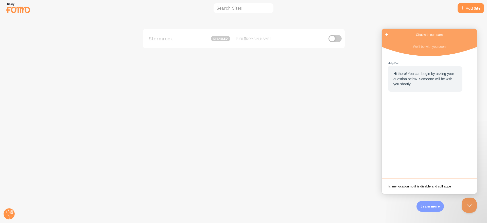
scroll to position [1, 0]
type textarea "hi, my location notif is disable and still appears on the website"
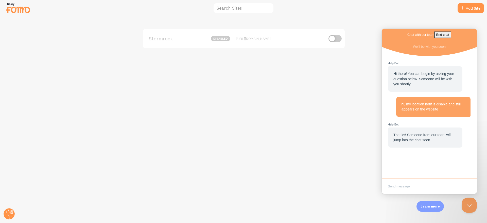
click at [337, 37] on input "checkbox" at bounding box center [335, 38] width 13 height 7
checkbox input "true"
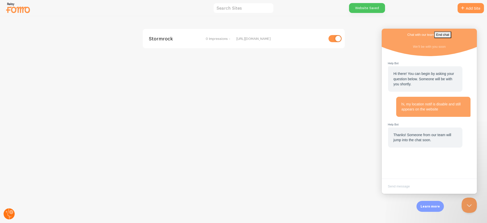
click at [6, 212] on icon at bounding box center [6, 212] width 1 height 2
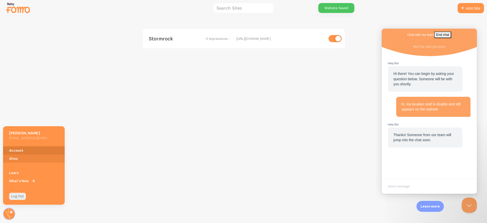
click at [17, 149] on link "Account" at bounding box center [34, 150] width 62 height 8
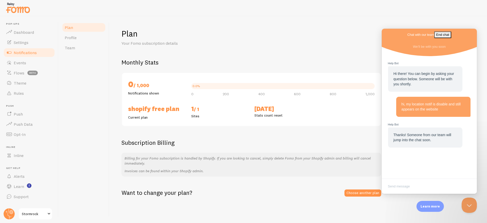
click at [35, 55] on span "Notifications" at bounding box center [25, 52] width 23 height 5
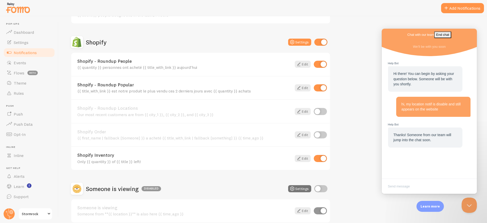
scroll to position [139, 0]
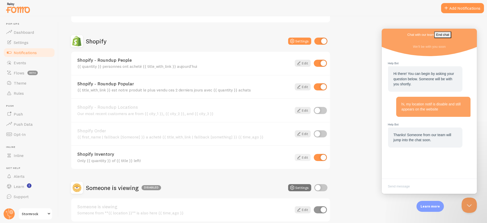
click at [303, 158] on link "Edit" at bounding box center [303, 157] width 16 height 7
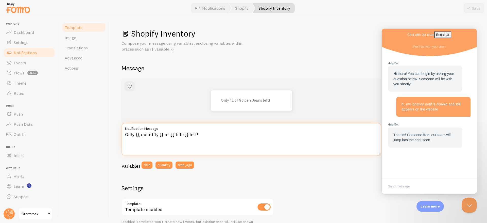
click at [130, 135] on textarea "Only {{ quantity }} of {{ title }} left!" at bounding box center [252, 139] width 260 height 32
click at [175, 136] on textarea "Plus que {{ quantity }} of {{ title }} left!" at bounding box center [252, 139] width 260 height 32
drag, startPoint x: 193, startPoint y: 133, endPoint x: 199, endPoint y: 134, distance: 6.2
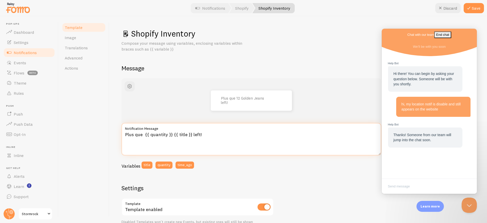
click at [199, 134] on textarea "Plus que {{ quantity }} {{ title }} left!" at bounding box center [252, 139] width 260 height 32
type textarea "Plus que {{ quantity }} {{ title }} restant !"
click at [98, 146] on div "Template Image Translations Advanced Actions" at bounding box center [84, 119] width 51 height 207
click at [418, 23] on div "Shopify Inventory Compose your message using variables, enclosing variables wit…" at bounding box center [298, 119] width 378 height 207
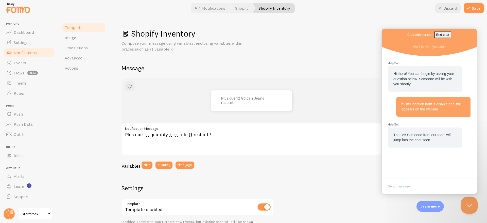
click at [464, 200] on button "Close Beacon popover" at bounding box center [468, 203] width 15 height 15
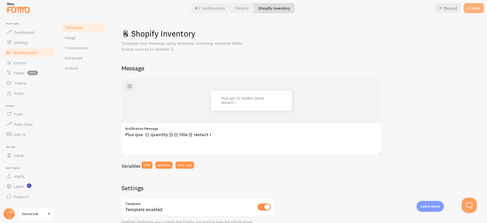
click at [475, 9] on button "Save" at bounding box center [474, 8] width 20 height 10
click at [130, 86] on span "button" at bounding box center [130, 86] width 6 height 6
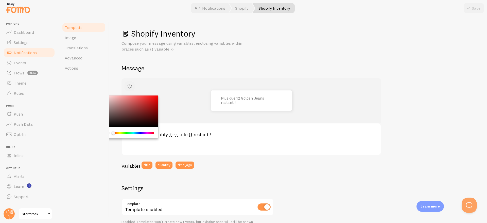
click at [130, 86] on span "button" at bounding box center [130, 86] width 6 height 6
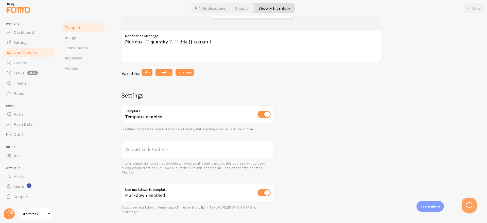
scroll to position [94, 0]
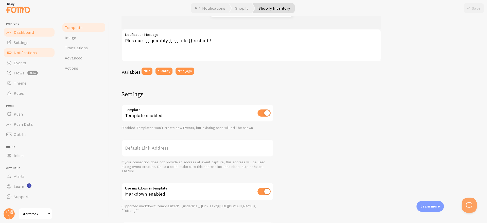
click at [29, 33] on span "Dashboard" at bounding box center [24, 32] width 20 height 5
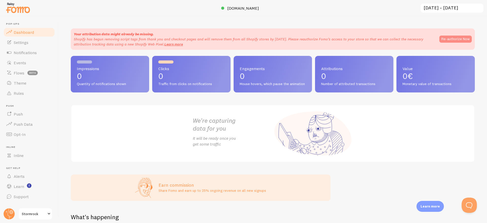
click at [447, 41] on button "Re-authorize Now" at bounding box center [456, 39] width 32 height 7
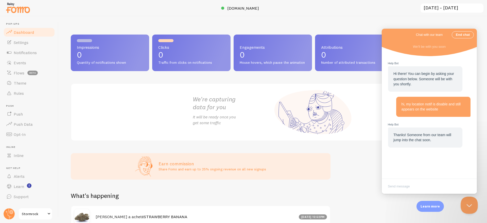
click at [470, 205] on button "Close Beacon popover" at bounding box center [468, 203] width 15 height 15
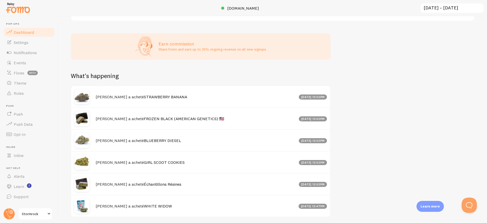
scroll to position [58, 0]
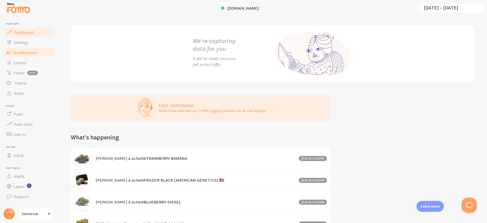
click at [31, 54] on span "Notifications" at bounding box center [25, 52] width 23 height 5
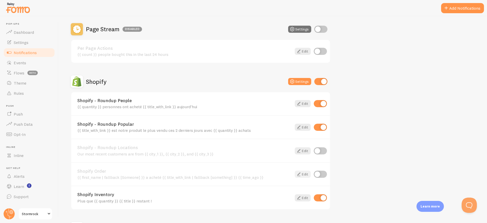
scroll to position [113, 0]
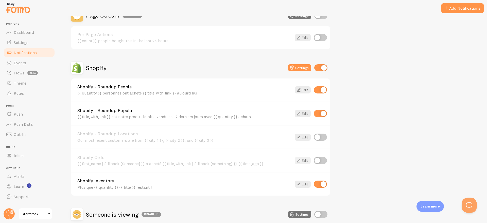
click at [304, 158] on link "Edit" at bounding box center [303, 160] width 16 height 7
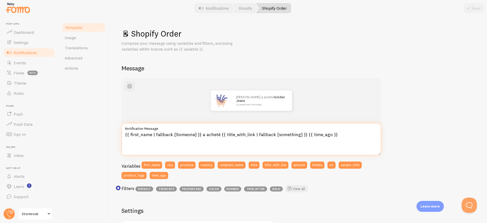
click at [126, 133] on textarea "{{ first_name | fallback [Someone] }} a acheté {{ title_with_link | fallback [s…" at bounding box center [252, 139] width 260 height 32
click at [214, 136] on textarea "Merci à {{ first_name | fallback [Someone] }} a acheté {{ title_with_link | fal…" at bounding box center [252, 139] width 260 height 32
click at [360, 134] on textarea "Merci à {{ first_name | fallback [Someone] }} qui a acheté {{ title_with_link |…" at bounding box center [252, 139] width 260 height 32
click at [326, 134] on textarea "Merci à {{ first_name | fallback [Someone] }} qui a acheté {{ title_with_link |…" at bounding box center [252, 139] width 260 height 32
click at [240, 135] on textarea "Merci à {{ first_name | fallback [Someone] }} qui a acheté {{ title_with_link |…" at bounding box center [252, 139] width 260 height 32
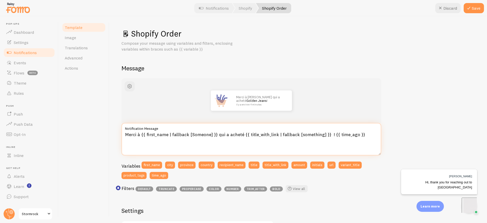
type textarea "Merci à {{ first_name | fallback [Someone] }} qui a acheté {{ title_with_link |…"
click at [395, 100] on div "Merci à [PERSON_NAME] qui a acheté Golden Jeans ! il y a environ 4 minutes Merc…" at bounding box center [299, 223] width 354 height 290
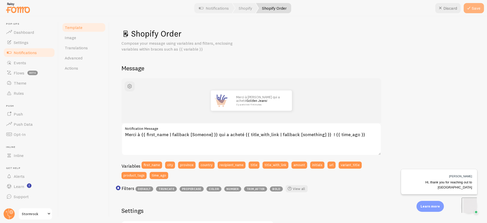
click at [474, 9] on button "Save" at bounding box center [474, 8] width 20 height 10
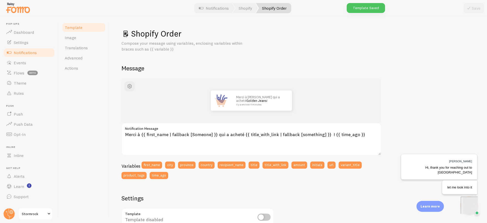
click at [467, 201] on img "Open Beacon popover" at bounding box center [488, 222] width 51 height 51
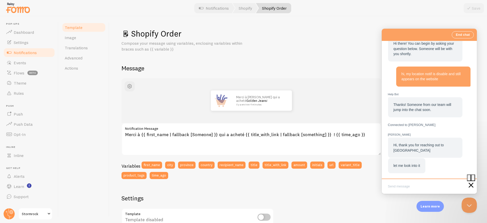
click at [37, 53] on span "Notifications" at bounding box center [25, 52] width 23 height 5
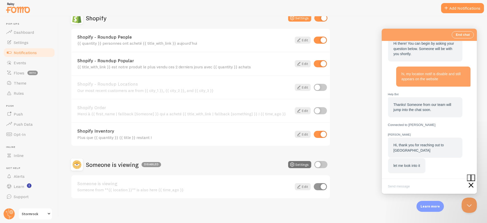
click at [367, 117] on div "Active Visitors Disabled Settings Active visitors **{{ visitor_count }} utilisa…" at bounding box center [273, 53] width 404 height 292
click at [471, 207] on button "Close Beacon popover" at bounding box center [469, 204] width 15 height 15
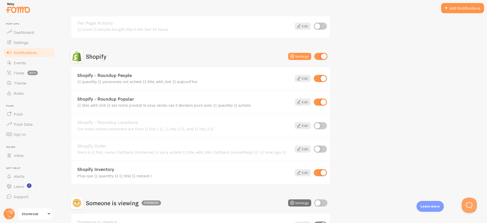
scroll to position [162, 0]
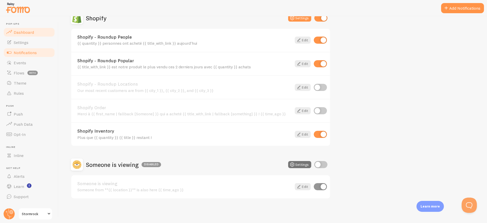
click at [26, 35] on link "Dashboard" at bounding box center [29, 32] width 52 height 10
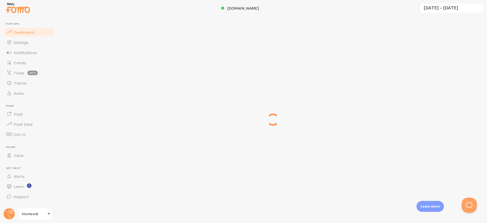
click at [45, 213] on span "Stormrock" at bounding box center [34, 214] width 24 height 6
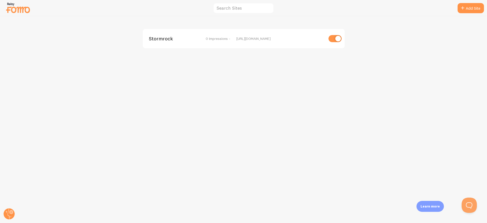
click at [17, 11] on img at bounding box center [17, 7] width 25 height 13
click at [12, 211] on icon at bounding box center [11, 211] width 3 height 3
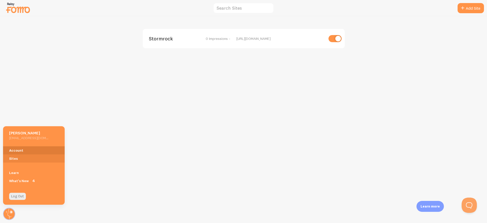
click at [21, 148] on link "Account" at bounding box center [34, 150] width 62 height 8
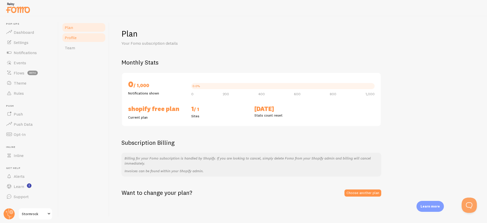
click at [73, 37] on span "Profile" at bounding box center [71, 37] width 12 height 5
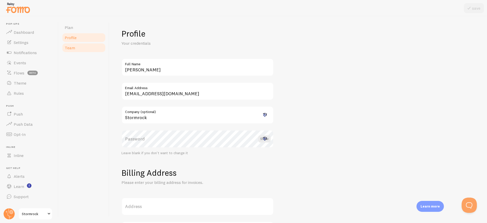
click at [74, 44] on link "Team" at bounding box center [84, 48] width 44 height 10
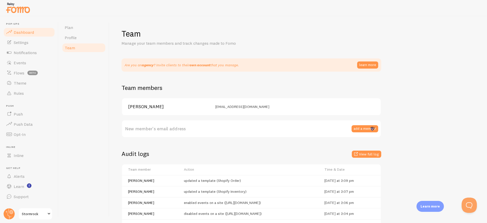
click at [27, 32] on span "Dashboard" at bounding box center [24, 32] width 20 height 5
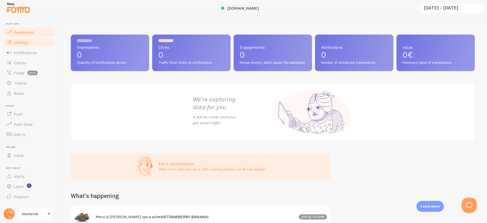
click at [24, 42] on span "Settings" at bounding box center [21, 42] width 15 height 5
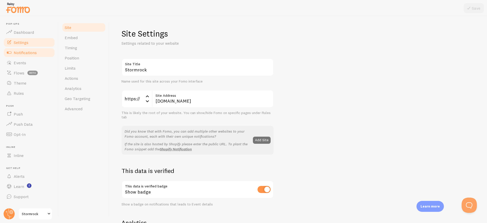
click at [28, 52] on span "Notifications" at bounding box center [25, 52] width 23 height 5
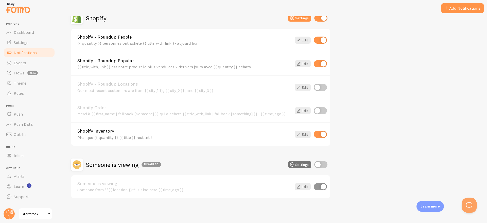
scroll to position [32, 0]
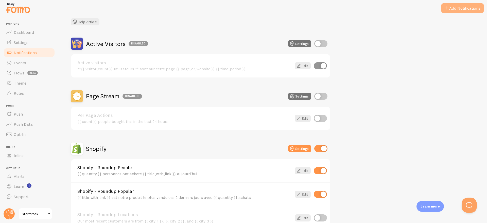
click at [460, 7] on button "Add Notifications" at bounding box center [462, 8] width 43 height 10
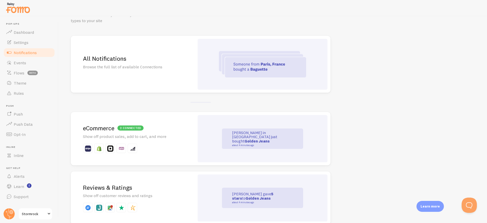
scroll to position [31, 0]
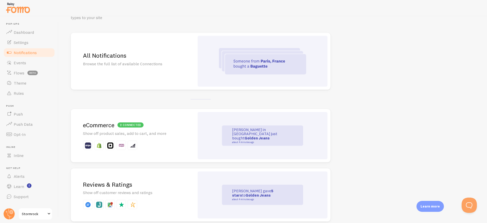
click at [160, 127] on h2 "2 connected eCommerce" at bounding box center [132, 125] width 99 height 8
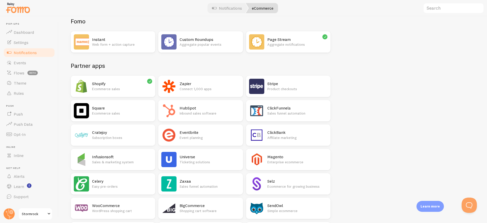
scroll to position [17, 0]
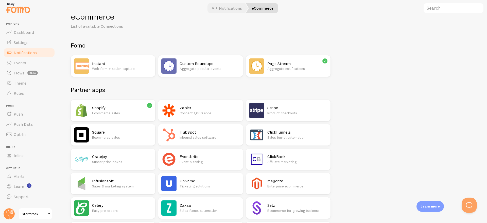
click at [125, 110] on p "Ecommerce sales" at bounding box center [122, 112] width 60 height 5
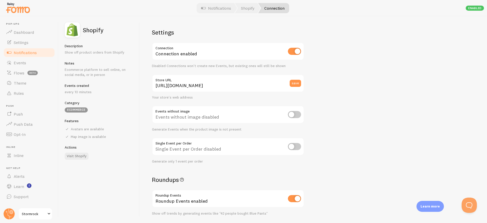
click at [28, 52] on span "Notifications" at bounding box center [25, 52] width 23 height 5
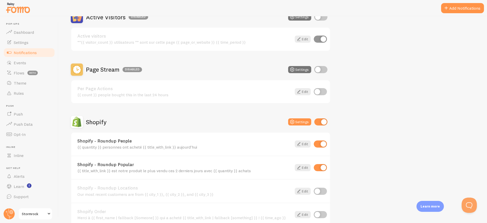
scroll to position [24, 0]
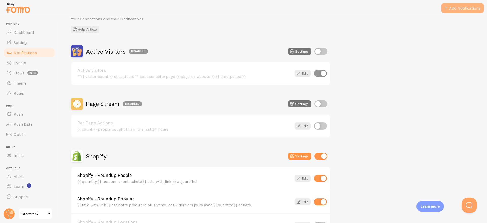
click at [453, 10] on button "Add Notifications" at bounding box center [462, 8] width 43 height 10
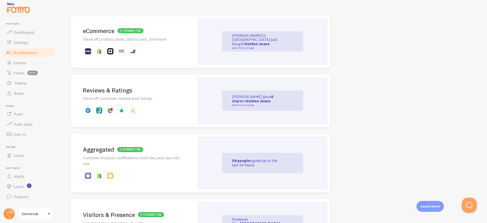
scroll to position [34, 0]
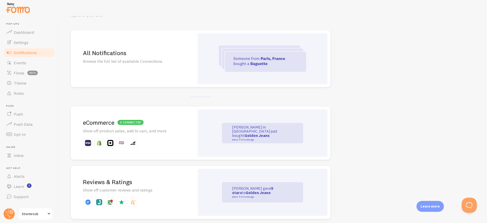
click at [181, 63] on p "Browse the full list of available Connections" at bounding box center [132, 61] width 99 height 6
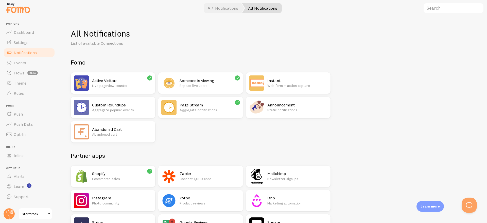
click at [108, 106] on h2 "Custom Roundups" at bounding box center [122, 104] width 60 height 5
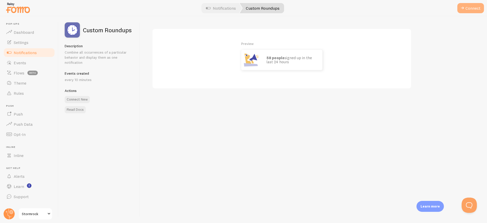
click at [468, 10] on button "Connect" at bounding box center [471, 8] width 27 height 10
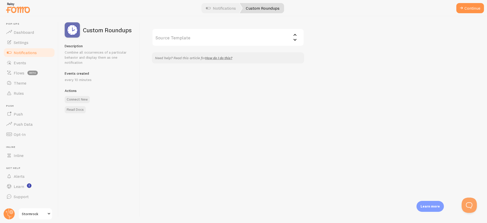
click at [188, 34] on input "Source Template" at bounding box center [228, 37] width 152 height 18
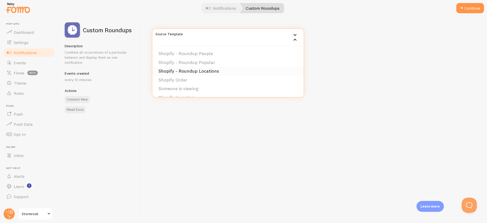
scroll to position [8, 0]
click at [354, 65] on div "Source Template Shopify - Roundup People Shopify - Roundup Popular Shopify - Ro…" at bounding box center [313, 119] width 347 height 207
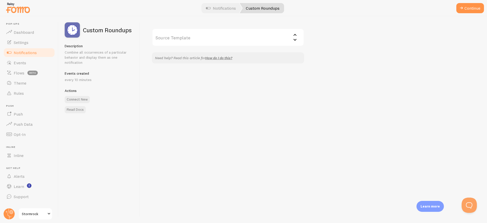
click at [21, 52] on span "Notifications" at bounding box center [25, 52] width 23 height 5
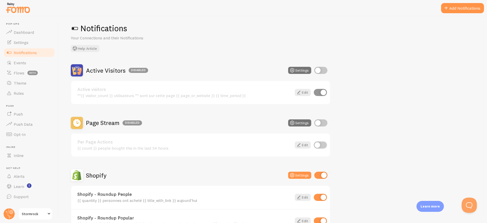
scroll to position [8, 0]
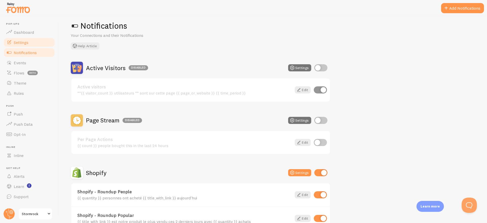
click at [23, 40] on span "Settings" at bounding box center [21, 42] width 15 height 5
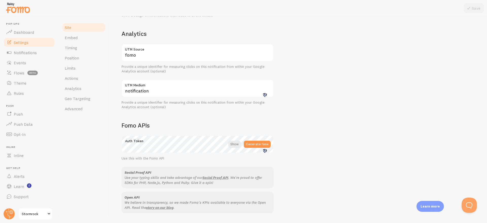
scroll to position [190, 0]
click at [78, 37] on link "Embed" at bounding box center [84, 37] width 44 height 10
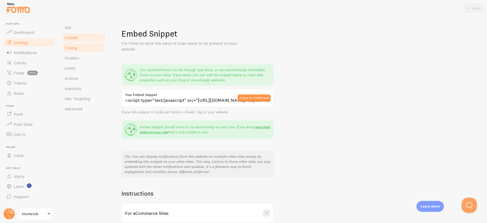
click at [79, 48] on link "Timing" at bounding box center [84, 48] width 44 height 10
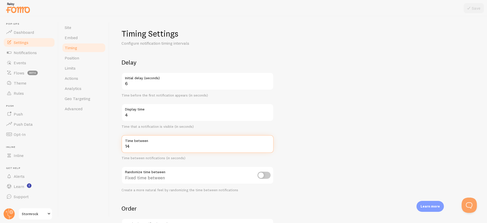
click at [268, 148] on input "14" at bounding box center [198, 144] width 152 height 18
click at [268, 148] on input "13" at bounding box center [198, 144] width 152 height 18
click at [268, 148] on input "12" at bounding box center [198, 144] width 152 height 18
click at [268, 148] on input "11" at bounding box center [198, 144] width 152 height 18
type input "10"
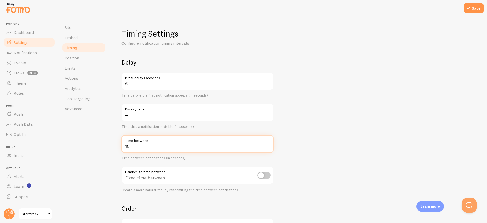
click at [268, 148] on input "10" at bounding box center [198, 144] width 152 height 18
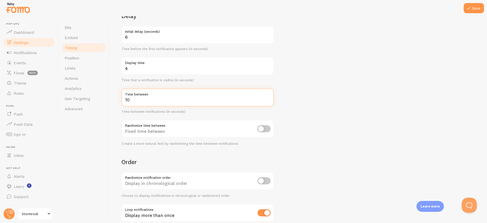
scroll to position [47, 0]
click at [360, 82] on form "Delay 6 Initial delay (seconds) Time before the first notification appears (in …" at bounding box center [299, 121] width 354 height 218
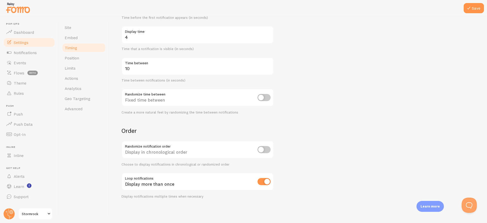
scroll to position [0, 0]
click at [476, 10] on button "Save" at bounding box center [474, 8] width 20 height 10
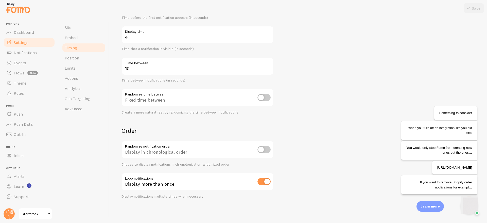
click at [465, 201] on img "Open Beacon popover" at bounding box center [488, 222] width 51 height 51
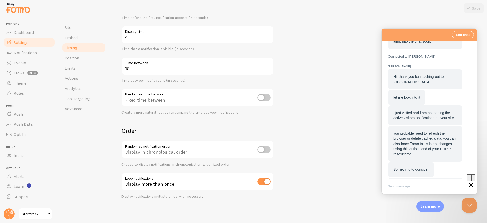
scroll to position [86, 0]
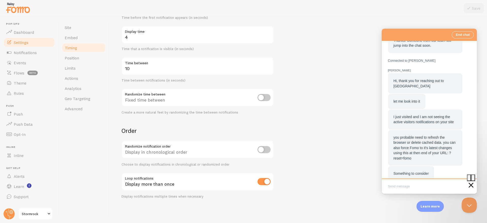
click at [410, 89] on div "Hi, thank you for reaching out to [GEOGRAPHIC_DATA]" at bounding box center [425, 83] width 74 height 20
click at [409, 105] on div "let me look into it" at bounding box center [406, 101] width 37 height 15
click at [409, 119] on span "I just visited and I am not seeing the active visitors notifications on your si…" at bounding box center [424, 119] width 60 height 9
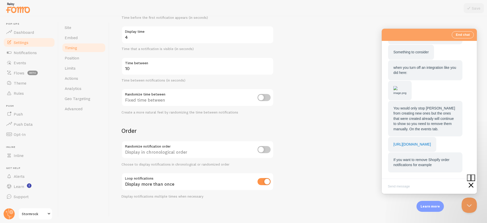
scroll to position [233, 0]
click at [413, 163] on span "If you want to remove Shopify order notifications for example" at bounding box center [422, 162] width 56 height 9
click at [418, 162] on div "If you want to remove Shopify order notifications for example" at bounding box center [426, 162] width 64 height 10
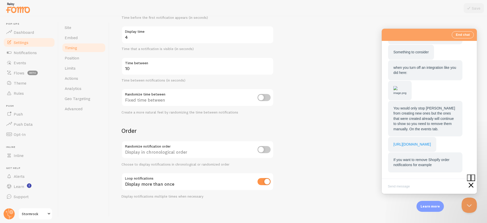
click at [420, 142] on link "[URL][DOMAIN_NAME]" at bounding box center [413, 144] width 38 height 4
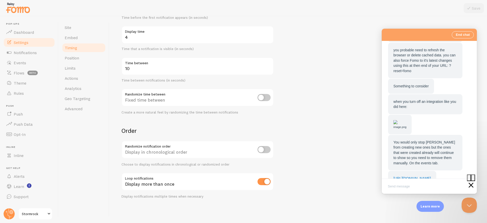
scroll to position [324, 0]
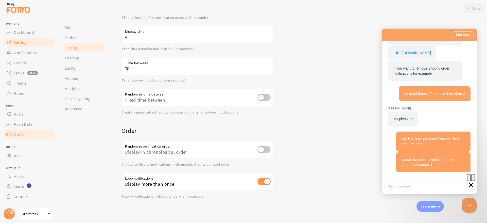
click at [24, 135] on span "Opt-In" at bounding box center [20, 134] width 12 height 5
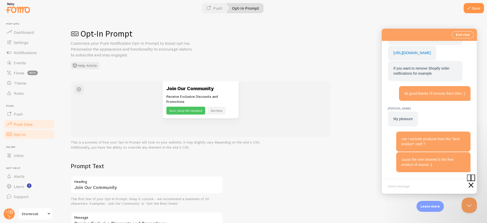
click at [26, 125] on span "Push Data" at bounding box center [23, 124] width 19 height 5
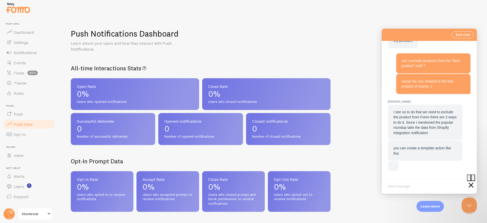
scroll to position [389, 0]
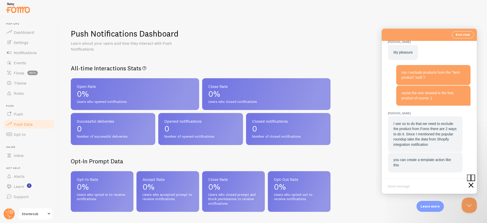
click at [425, 136] on span "I see so to do that we need to exclude the product from Fomo there are 2 ways t…" at bounding box center [425, 134] width 63 height 25
click at [412, 137] on div "I see so to do that we need to exclude the product from Fomo there are 2 ways t…" at bounding box center [426, 134] width 64 height 26
drag, startPoint x: 416, startPoint y: 135, endPoint x: 442, endPoint y: 146, distance: 28.6
click at [442, 146] on span "I see so to do that we need to exclude the product from Fomo there are 2 ways t…" at bounding box center [425, 134] width 63 height 25
click at [421, 160] on span "you can create a template action like this" at bounding box center [423, 162] width 58 height 9
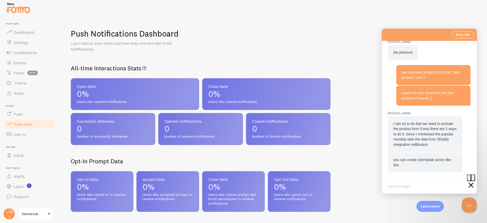
click at [421, 160] on span "you can create a template action like this" at bounding box center [423, 162] width 58 height 9
click at [418, 165] on div "you can create a template action like this" at bounding box center [426, 162] width 64 height 10
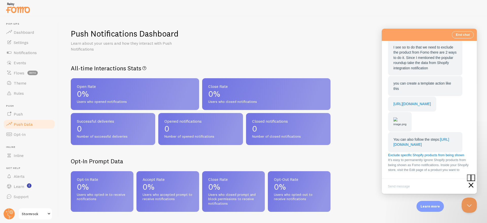
scroll to position [544, 0]
click at [399, 189] on textarea "Write chat message" at bounding box center [429, 187] width 93 height 12
type textarea "thnak you i'll do that !"
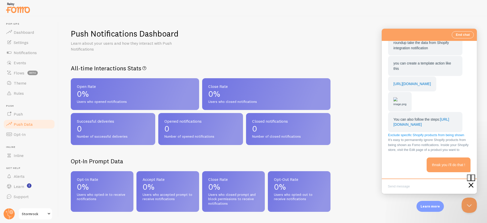
scroll to position [552, 0]
click at [418, 117] on link "https://help.fomo.com/article/378-exclude-specific-shopify-products-from-being-…" at bounding box center [422, 121] width 56 height 9
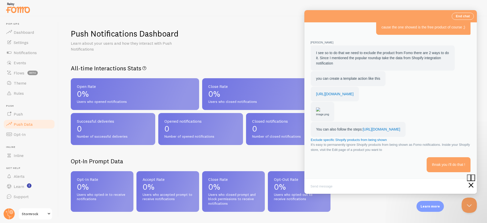
scroll to position [442, 0]
click at [309, 194] on button "Close" at bounding box center [307, 197] width 4 height 7
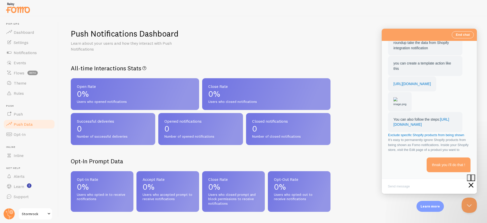
scroll to position [526, 0]
click at [398, 97] on img "Chat message" at bounding box center [396, 99] width 4 height 4
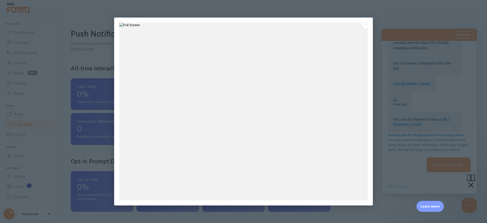
scroll to position [0, 0]
click at [407, 66] on div at bounding box center [243, 111] width 487 height 223
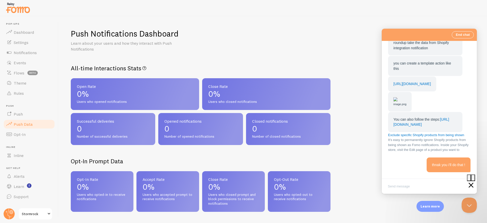
scroll to position [513, 0]
click at [405, 82] on link "https://fomo.com/app#/notifications/templates/265924/actions" at bounding box center [413, 84] width 38 height 4
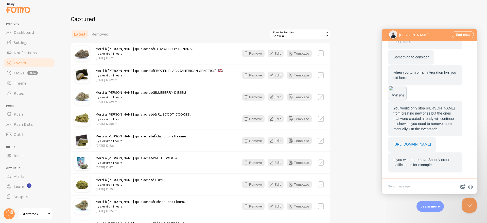
scroll to position [109, 0]
type textarea "ok good thanks i'll remove them then :)"
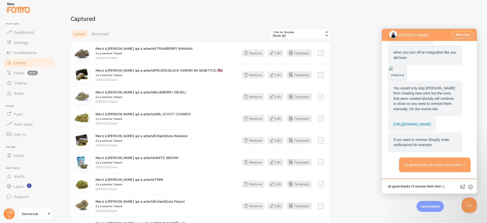
scroll to position [253, 0]
click at [322, 53] on label at bounding box center [321, 53] width 6 height 6
checkbox input "true"
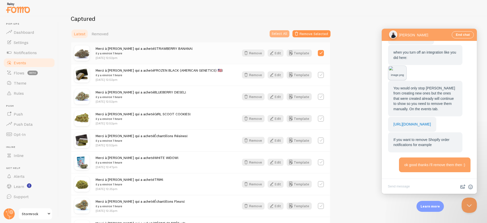
click at [279, 34] on button "Select All" at bounding box center [280, 33] width 20 height 7
checkbox input "true"
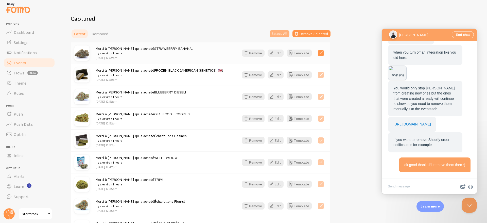
checkbox input "true"
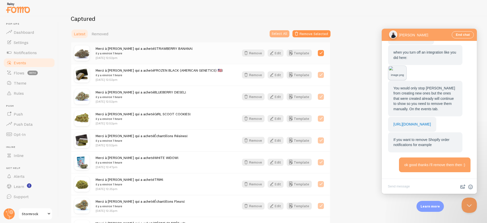
checkbox input "true"
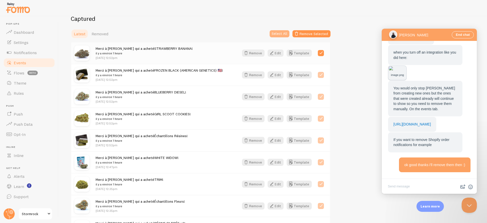
checkbox input "true"
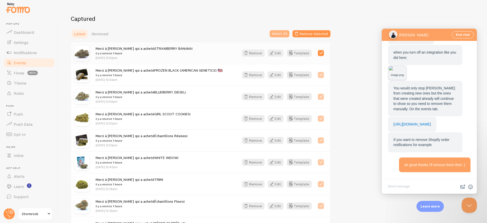
checkbox input "true"
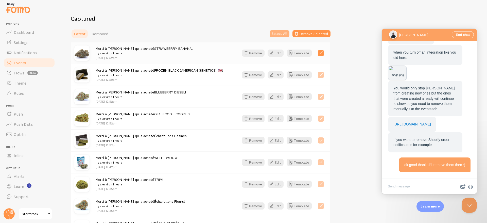
checkbox input "true"
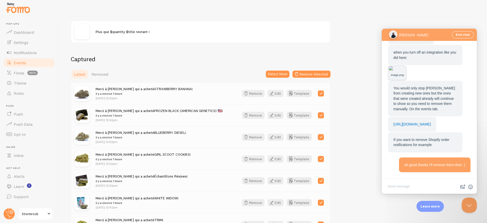
scroll to position [28, 0]
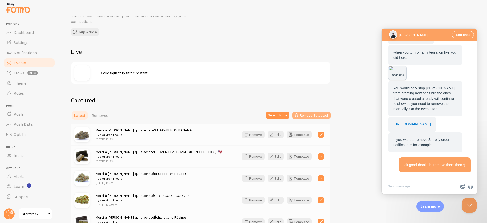
click at [304, 114] on button "Remove Selected" at bounding box center [312, 115] width 38 height 7
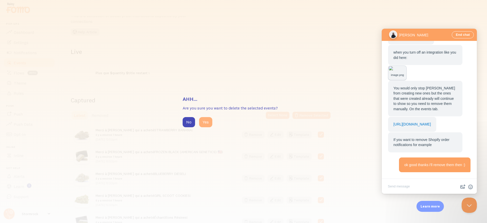
click at [207, 121] on button "Yes" at bounding box center [205, 122] width 13 height 10
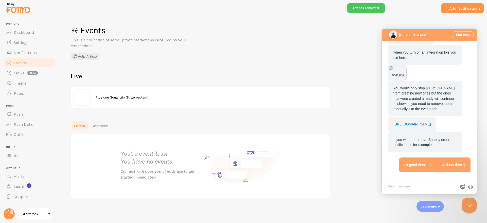
scroll to position [58, 0]
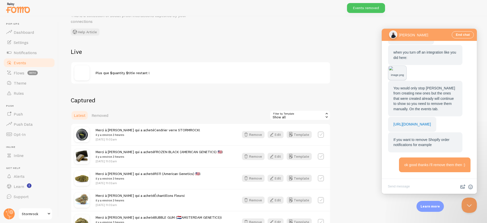
click at [309, 115] on div "Show all" at bounding box center [300, 115] width 61 height 10
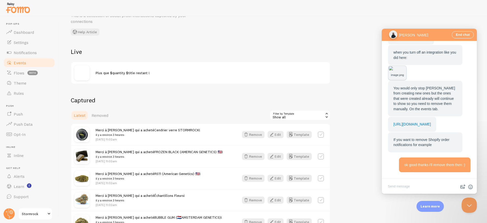
click at [286, 115] on div "Show all" at bounding box center [300, 115] width 61 height 10
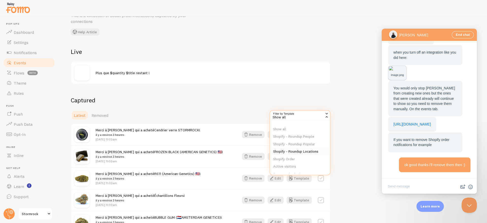
click at [290, 152] on li "Shopify - Roundup Locations" at bounding box center [300, 152] width 60 height 8
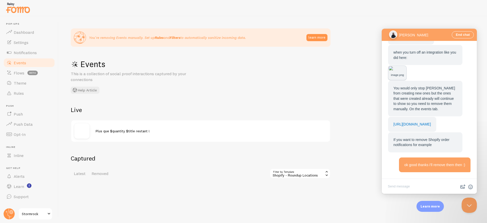
scroll to position [10, 0]
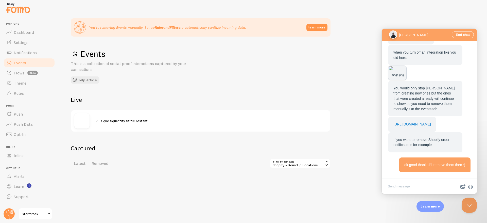
click at [295, 165] on div "Shopify - Roundup Locations" at bounding box center [300, 163] width 61 height 10
click at [287, 178] on li "Show all" at bounding box center [300, 177] width 60 height 8
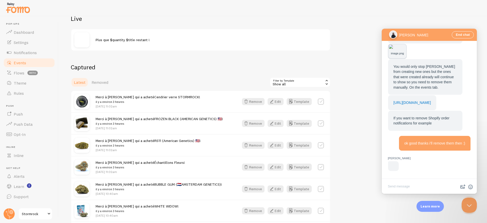
scroll to position [98, 0]
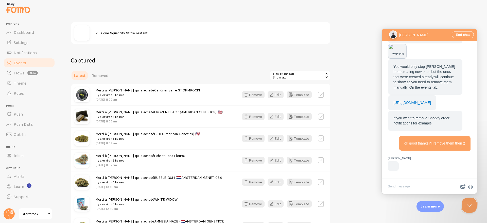
click at [292, 74] on div "Show all" at bounding box center [300, 75] width 61 height 10
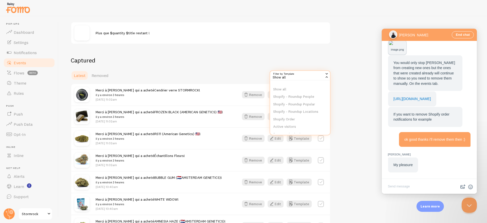
scroll to position [278, 0]
click at [295, 110] on li "Shopify - Roundup Locations" at bounding box center [300, 112] width 60 height 8
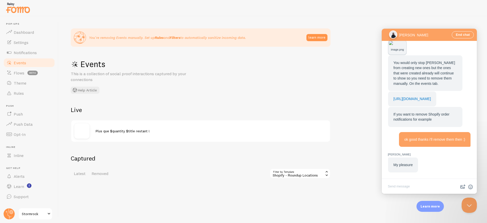
click at [301, 175] on div "Shopify - Roundup Locations" at bounding box center [300, 173] width 61 height 10
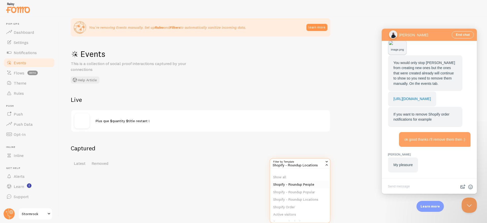
click at [294, 185] on li "Shopify - Roundup People" at bounding box center [300, 185] width 60 height 8
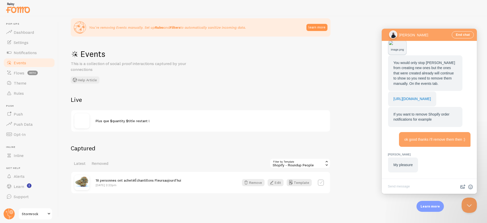
click at [290, 162] on div "Shopify - Roundup People" at bounding box center [300, 163] width 61 height 10
click at [289, 183] on li "Shopify - Roundup Popular" at bounding box center [300, 184] width 60 height 8
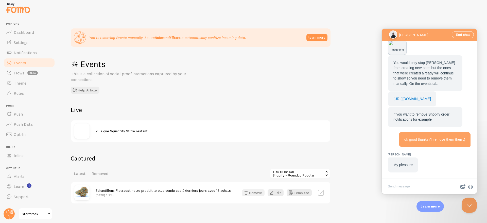
click at [260, 193] on button "Remove" at bounding box center [253, 192] width 23 height 7
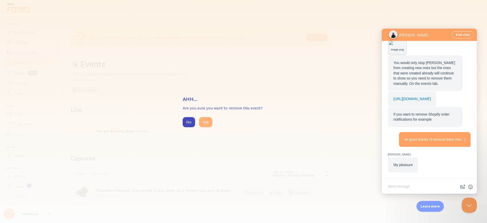
click at [205, 122] on button "Yes" at bounding box center [205, 122] width 13 height 10
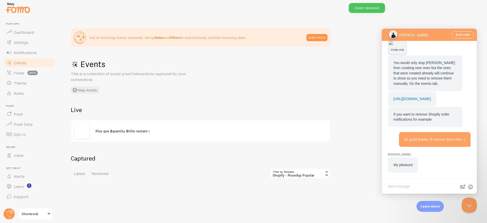
click at [406, 188] on textarea "Write chat message" at bounding box center [429, 187] width 93 height 12
type textarea "can i exclude products from the "best product" notif ?"
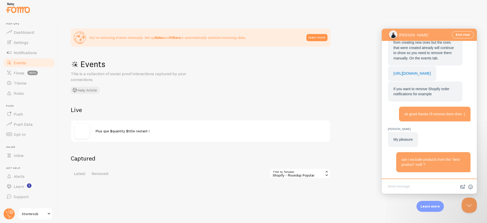
click at [311, 175] on div "Shopify - Roundup Popular" at bounding box center [300, 173] width 61 height 10
click at [290, 193] on li "Shopify Order" at bounding box center [300, 195] width 60 height 8
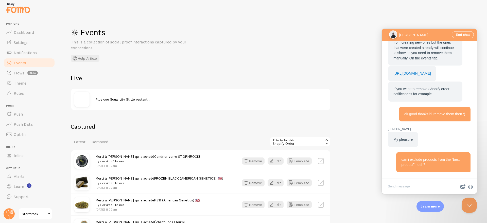
click at [321, 160] on label at bounding box center [321, 161] width 6 height 6
checkbox input "true"
click at [279, 141] on button "Select All" at bounding box center [280, 141] width 20 height 7
checkbox input "true"
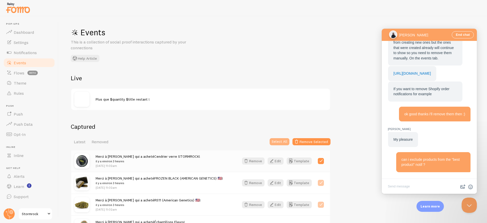
checkbox input "true"
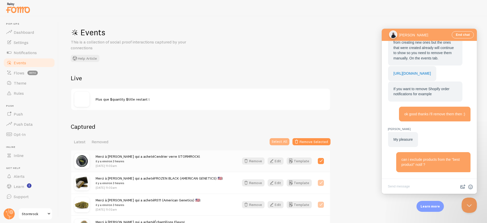
checkbox input "true"
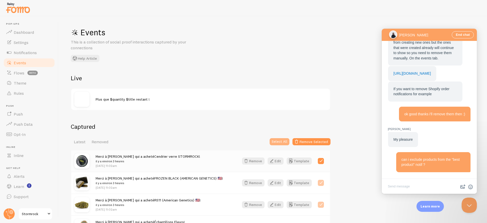
checkbox input "true"
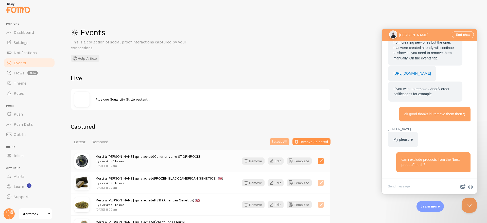
checkbox input "true"
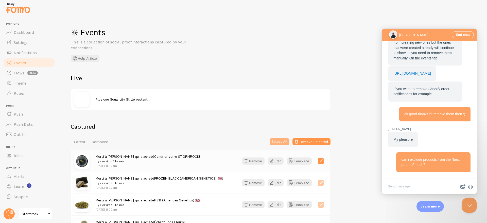
checkbox input "true"
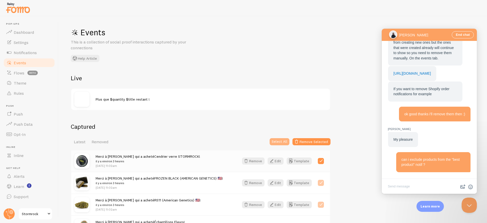
checkbox input "true"
click at [317, 141] on button "Remove Selected" at bounding box center [312, 141] width 38 height 7
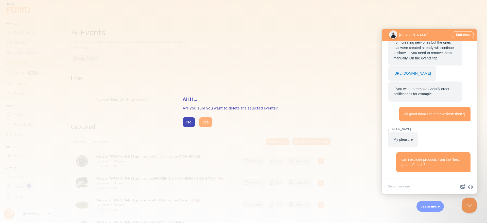
click at [204, 121] on button "Yes" at bounding box center [205, 122] width 13 height 10
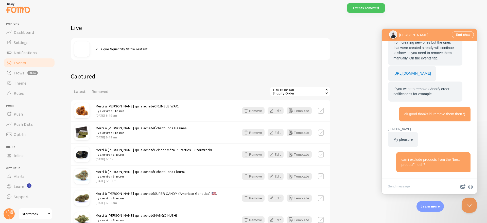
scroll to position [82, 0]
click at [290, 91] on div "Shopify Order" at bounding box center [300, 91] width 61 height 10
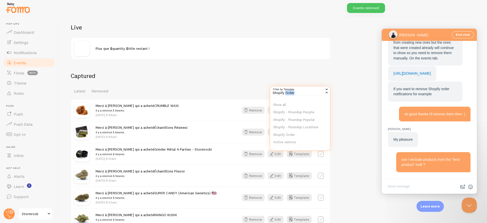
click at [290, 91] on div "Shopify Order" at bounding box center [300, 91] width 61 height 10
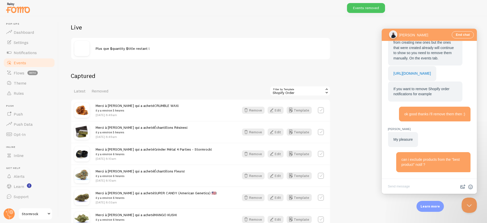
click at [240, 91] on div "Latest Removed Filter by Template 265924 Shopify Order Show all Shopify - Round…" at bounding box center [201, 91] width 260 height 10
click at [324, 110] on label at bounding box center [321, 110] width 6 height 6
checkbox input "true"
click at [310, 92] on button "Remove Selected" at bounding box center [312, 90] width 38 height 7
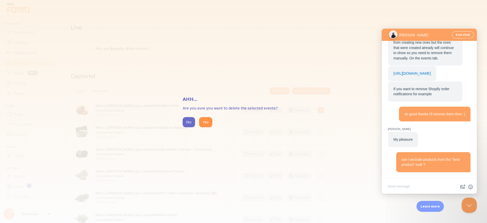
click at [192, 122] on button "No" at bounding box center [189, 122] width 12 height 10
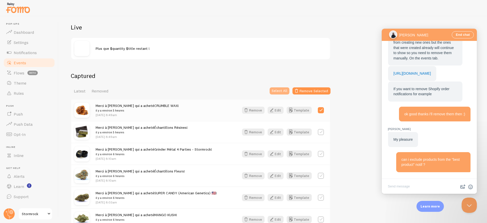
click at [279, 90] on button "Select All" at bounding box center [280, 90] width 20 height 7
checkbox input "true"
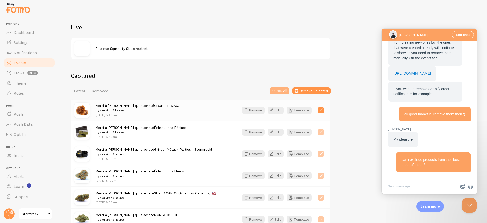
checkbox input "true"
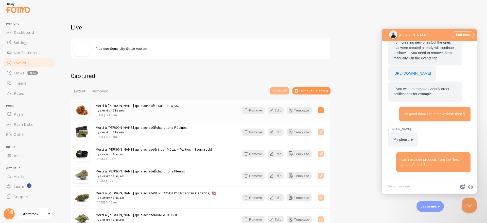
checkbox input "true"
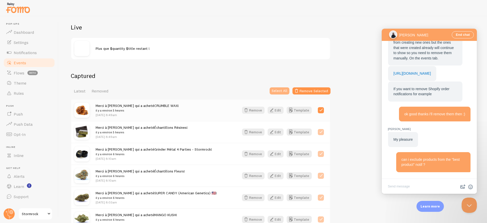
checkbox input "true"
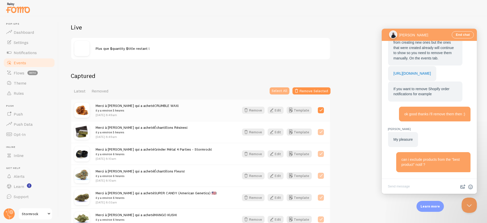
checkbox input "true"
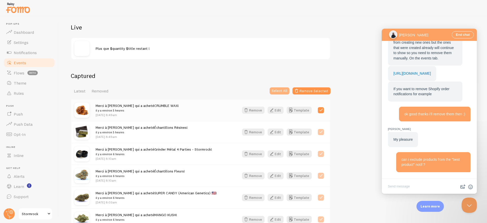
checkbox input "true"
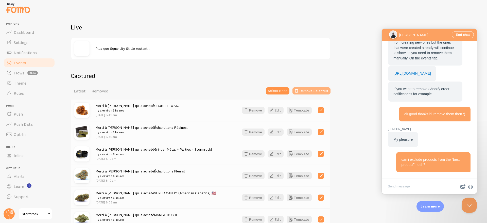
click at [319, 93] on button "Remove Selected" at bounding box center [312, 90] width 38 height 7
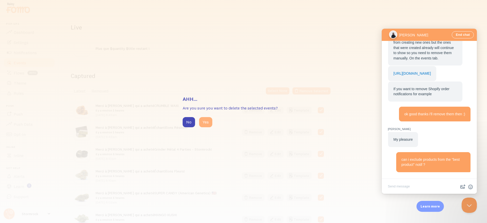
click at [208, 121] on button "Yes" at bounding box center [205, 122] width 13 height 10
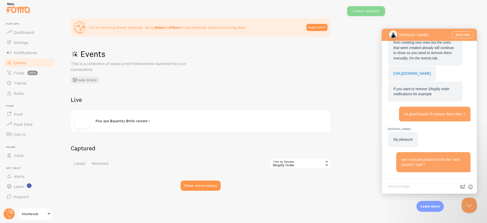
scroll to position [71, 0]
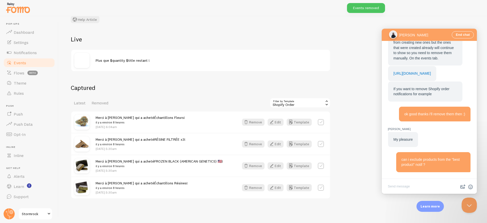
click at [303, 105] on div "Shopify Order" at bounding box center [300, 103] width 61 height 10
click at [286, 145] on li "Shopify Order" at bounding box center [300, 147] width 60 height 8
click at [322, 121] on label at bounding box center [321, 122] width 6 height 6
checkbox input "true"
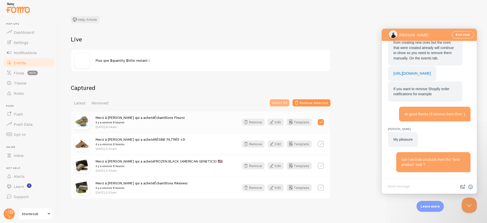
click at [277, 103] on button "Select All" at bounding box center [280, 102] width 20 height 7
checkbox input "true"
click at [306, 103] on button "Remove Selected" at bounding box center [312, 102] width 38 height 7
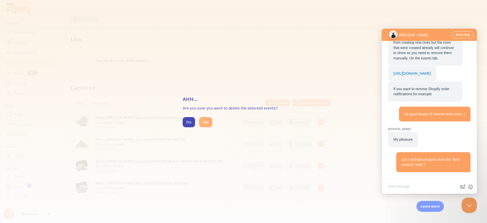
click at [205, 124] on button "Yes" at bounding box center [205, 122] width 13 height 10
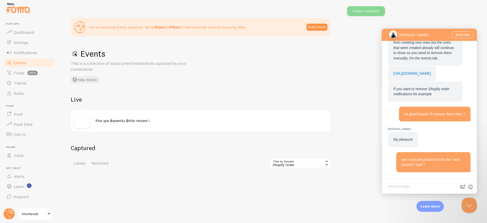
scroll to position [10, 0]
click at [284, 165] on div "Shopify Order" at bounding box center [300, 163] width 61 height 10
click at [281, 175] on li "Show all" at bounding box center [300, 177] width 60 height 8
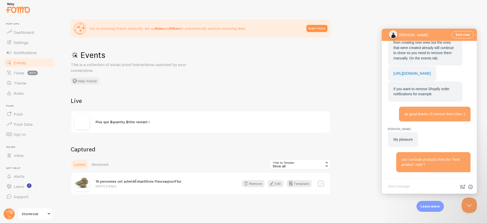
scroll to position [10, 0]
click at [22, 52] on span "Notifications" at bounding box center [25, 52] width 23 height 5
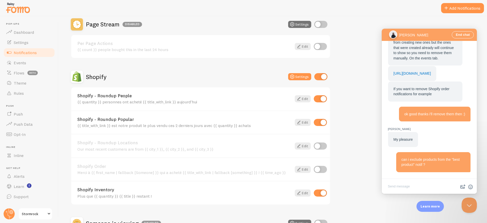
scroll to position [114, 0]
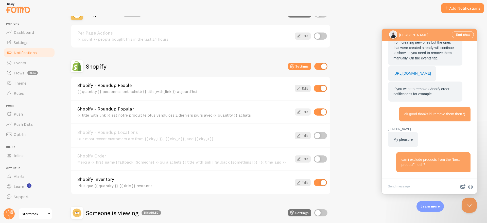
click at [300, 112] on icon at bounding box center [299, 112] width 6 height 6
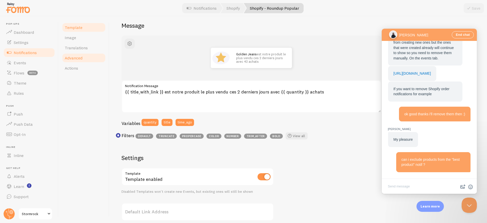
click at [86, 60] on link "Advanced" at bounding box center [84, 58] width 44 height 10
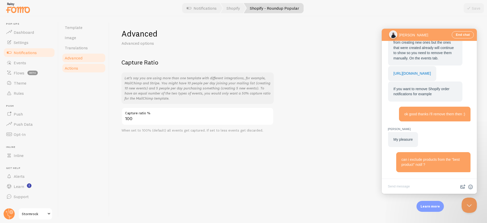
click at [78, 65] on span "Actions" at bounding box center [71, 67] width 13 height 5
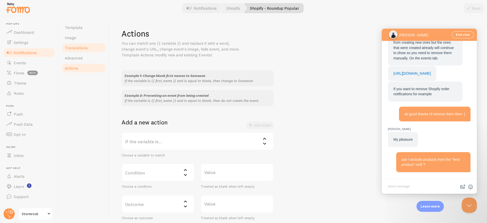
click at [74, 49] on span "Translations" at bounding box center [76, 47] width 23 height 5
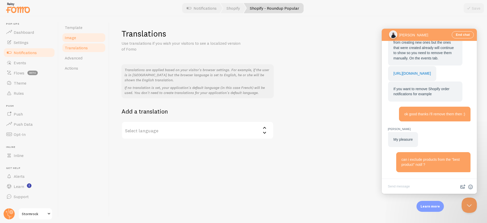
click at [77, 36] on link "Image" at bounding box center [84, 37] width 44 height 10
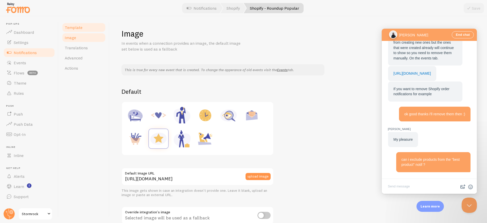
click at [79, 28] on span "Template" at bounding box center [74, 27] width 18 height 5
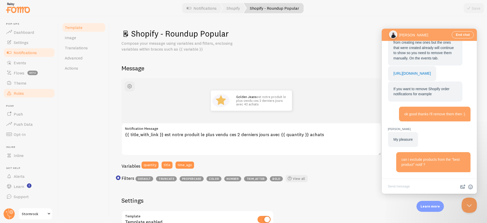
click at [28, 89] on link "Rules" at bounding box center [29, 93] width 52 height 10
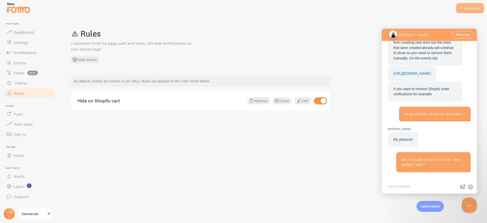
click at [466, 8] on div "Add Rule" at bounding box center [470, 8] width 28 height 10
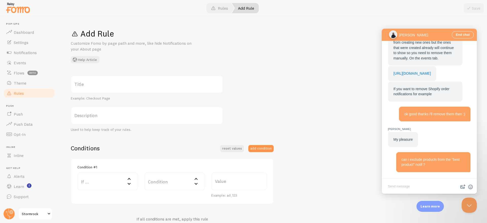
click at [135, 87] on label "Title" at bounding box center [147, 84] width 152 height 18
click at [135, 87] on input "Title" at bounding box center [147, 84] width 152 height 18
type input "No echantillon en best"
click at [85, 113] on label "Description" at bounding box center [147, 116] width 152 height 18
click at [85, 113] on input "Description" at bounding box center [147, 116] width 152 height 18
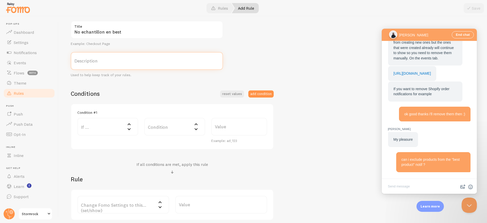
scroll to position [57, 0]
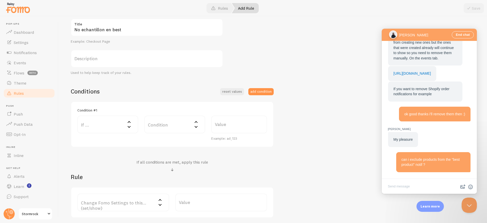
click at [125, 123] on label "If ..." at bounding box center [107, 124] width 61 height 18
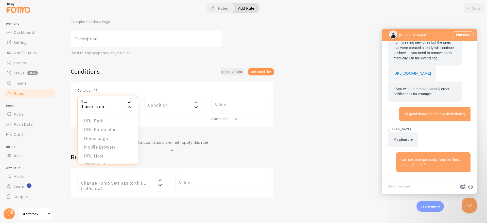
scroll to position [78, 0]
click at [154, 155] on h2 "Rule" at bounding box center [172, 155] width 203 height 8
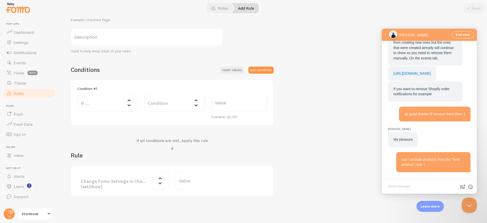
click at [112, 102] on label "If ..." at bounding box center [107, 103] width 61 height 18
click at [168, 135] on div "Conditions reset values add condition Condition #1 If ... If user is on... URL …" at bounding box center [172, 131] width 203 height 130
click at [134, 181] on label "Change Fomo Settings to this... (set/show)" at bounding box center [123, 181] width 92 height 18
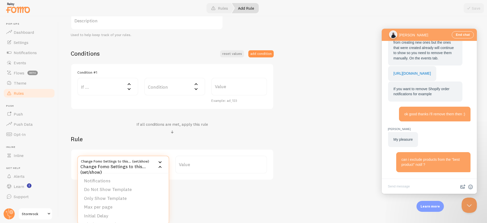
scroll to position [96, 0]
click at [231, 138] on h2 "Rule" at bounding box center [172, 137] width 203 height 8
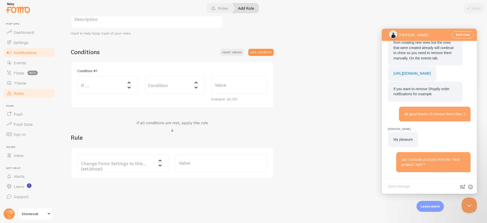
click at [21, 55] on span "Notifications" at bounding box center [25, 52] width 23 height 5
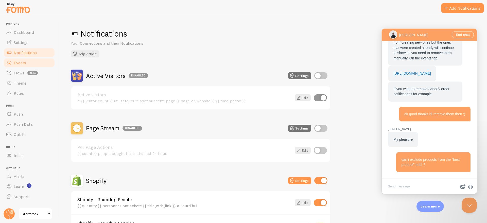
click at [23, 61] on span "Events" at bounding box center [20, 62] width 12 height 5
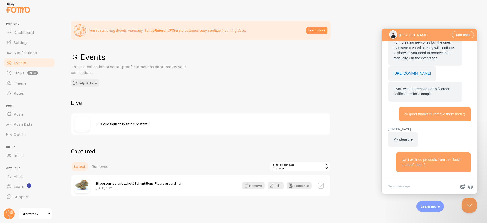
scroll to position [10, 0]
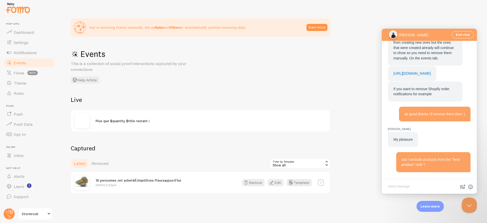
click at [418, 186] on textarea "Write chat message" at bounding box center [429, 187] width 93 height 12
click at [462, 186] on button "image-plus" at bounding box center [463, 187] width 8 height 8
click at [395, 182] on textarea "Write chat message" at bounding box center [429, 187] width 93 height 12
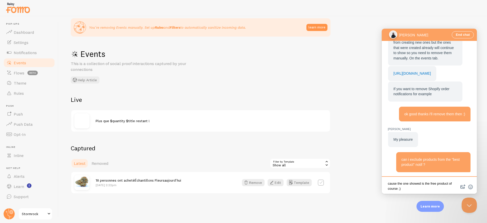
type textarea "cause the one showed is the free product of course ;)"
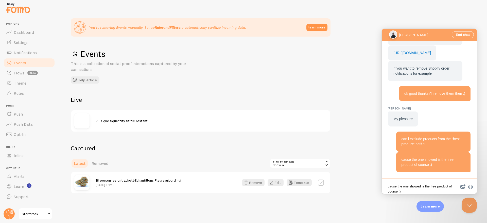
scroll to position [324, 0]
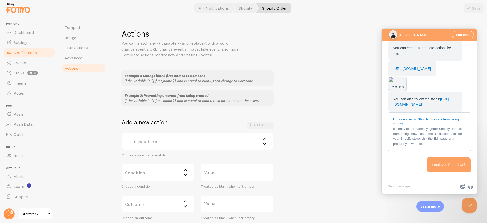
scroll to position [528, 0]
click at [406, 81] on img "Chat message" at bounding box center [397, 79] width 17 height 4
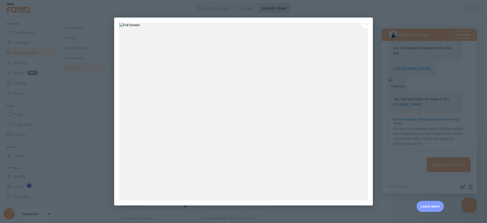
scroll to position [0, 0]
click at [101, 91] on div at bounding box center [243, 111] width 487 height 223
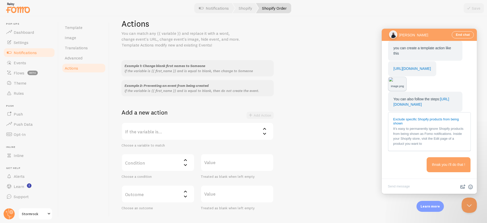
scroll to position [11, 0]
click at [406, 77] on img "Chat message" at bounding box center [397, 79] width 17 height 4
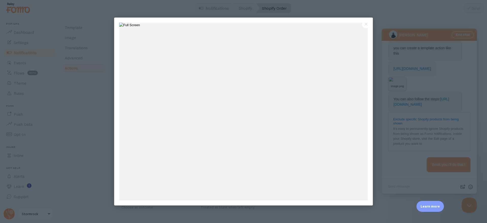
scroll to position [0, 0]
click at [101, 130] on div at bounding box center [243, 111] width 487 height 223
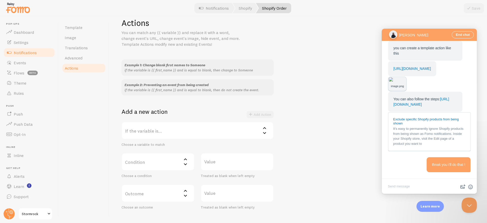
click at [197, 132] on label "If the variable is..." at bounding box center [198, 131] width 152 height 18
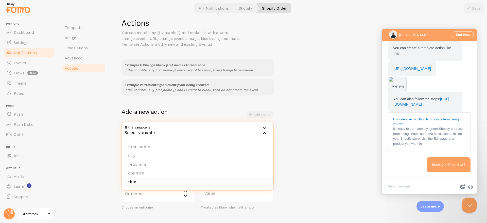
click at [144, 182] on li "title" at bounding box center [197, 181] width 151 height 9
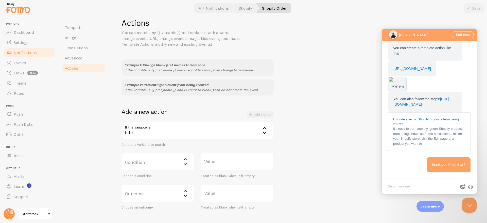
click at [150, 167] on label "Condition" at bounding box center [158, 162] width 73 height 18
click at [145, 187] on li "contains" at bounding box center [158, 186] width 72 height 9
click at [228, 163] on label "Value" at bounding box center [237, 162] width 73 height 18
click at [228, 163] on input "Value" at bounding box center [237, 162] width 73 height 18
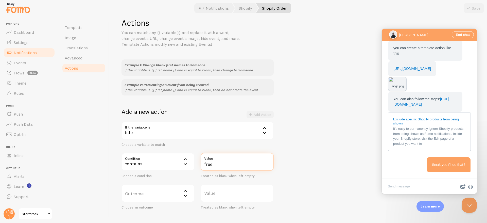
type input "free"
click at [299, 159] on div "Example 1: Change blank first names to Someone if the variable is {{ first_name…" at bounding box center [299, 134] width 354 height 150
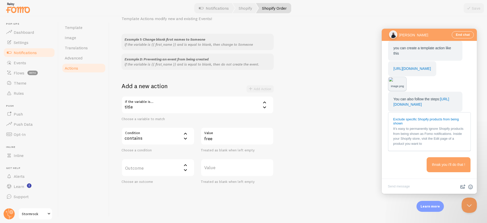
scroll to position [41, 0]
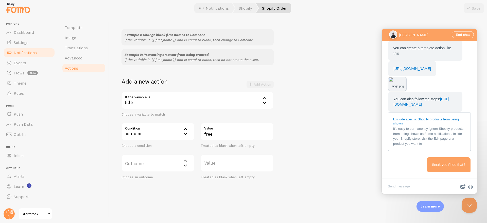
click at [402, 77] on img "Chat message" at bounding box center [397, 79] width 17 height 4
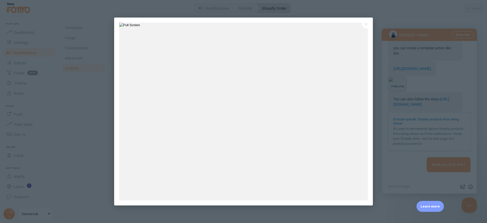
scroll to position [0, 0]
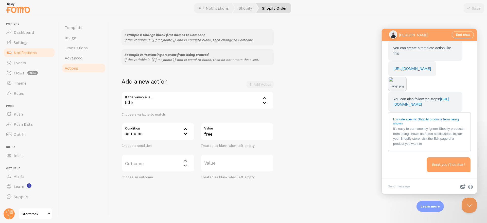
click at [154, 162] on label "Outcome" at bounding box center [158, 163] width 73 height 18
click at [147, 178] on li "do not create event" at bounding box center [158, 179] width 72 height 9
click at [265, 82] on button "Add Action" at bounding box center [260, 84] width 27 height 7
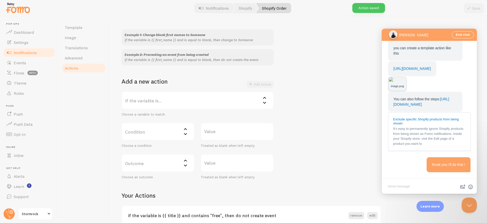
click at [406, 81] on img "Chat message" at bounding box center [397, 79] width 17 height 4
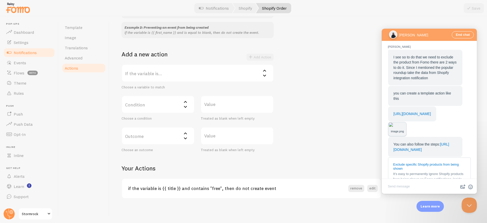
scroll to position [438, 0]
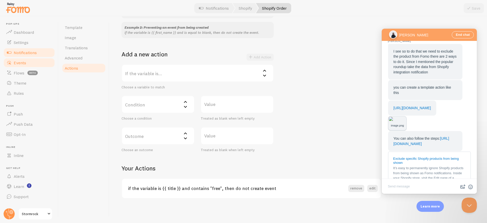
click at [23, 62] on span "Events" at bounding box center [20, 62] width 12 height 5
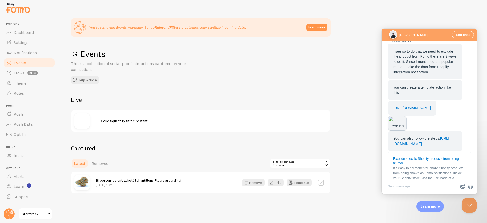
scroll to position [10, 0]
click at [256, 183] on button "Remove" at bounding box center [253, 182] width 23 height 7
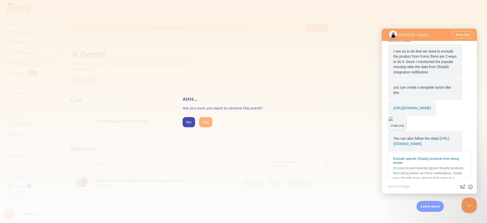
click at [208, 122] on button "Yes" at bounding box center [205, 122] width 13 height 10
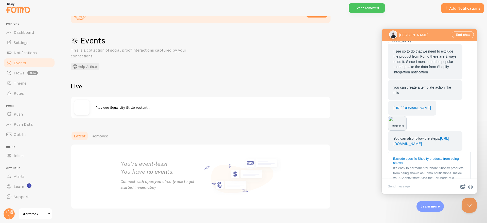
scroll to position [19, 0]
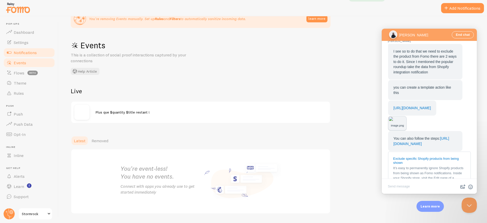
click at [16, 52] on span "Notifications" at bounding box center [25, 52] width 23 height 5
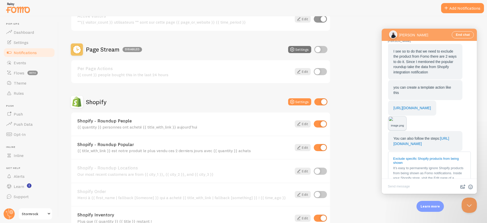
scroll to position [564, 0]
